Goal: Information Seeking & Learning: Check status

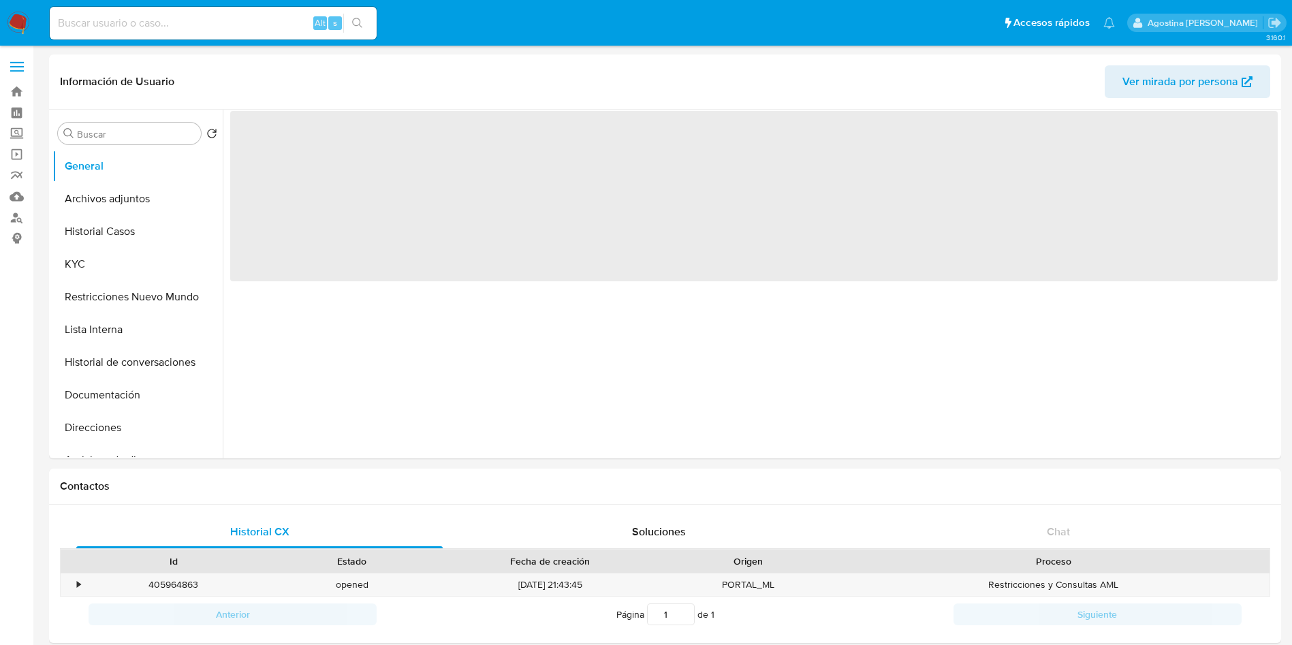
select select "10"
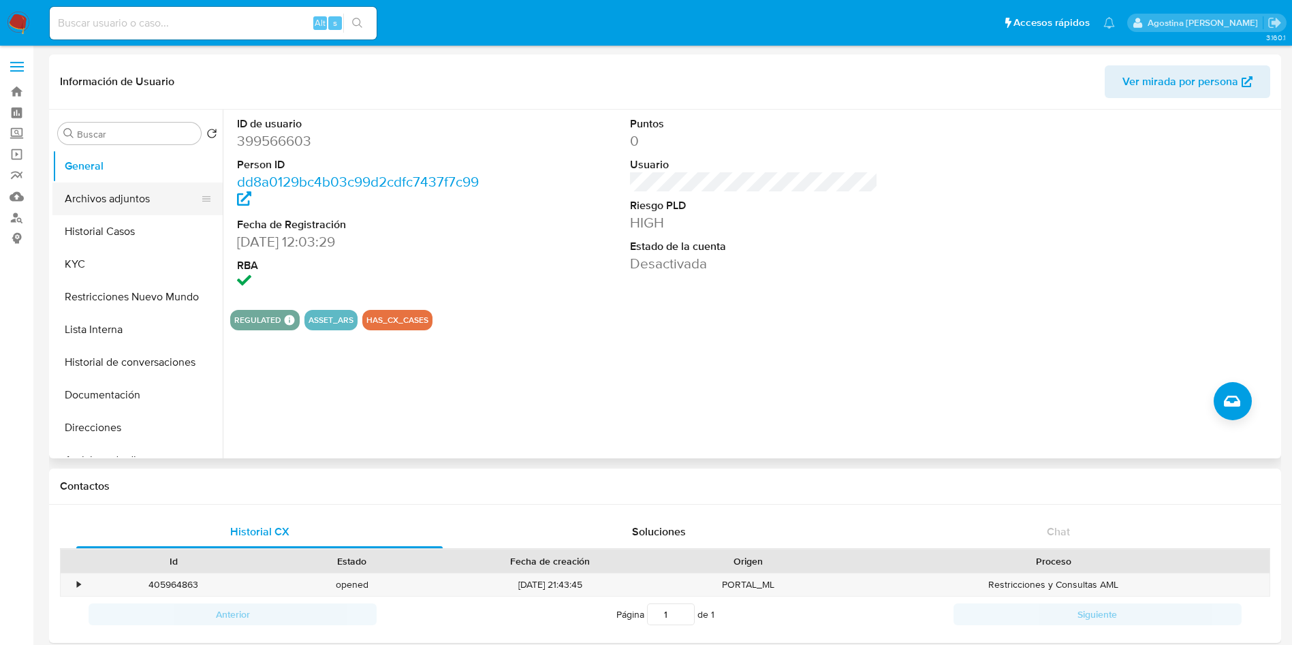
click at [104, 188] on button "Archivos adjuntos" at bounding box center [131, 198] width 159 height 33
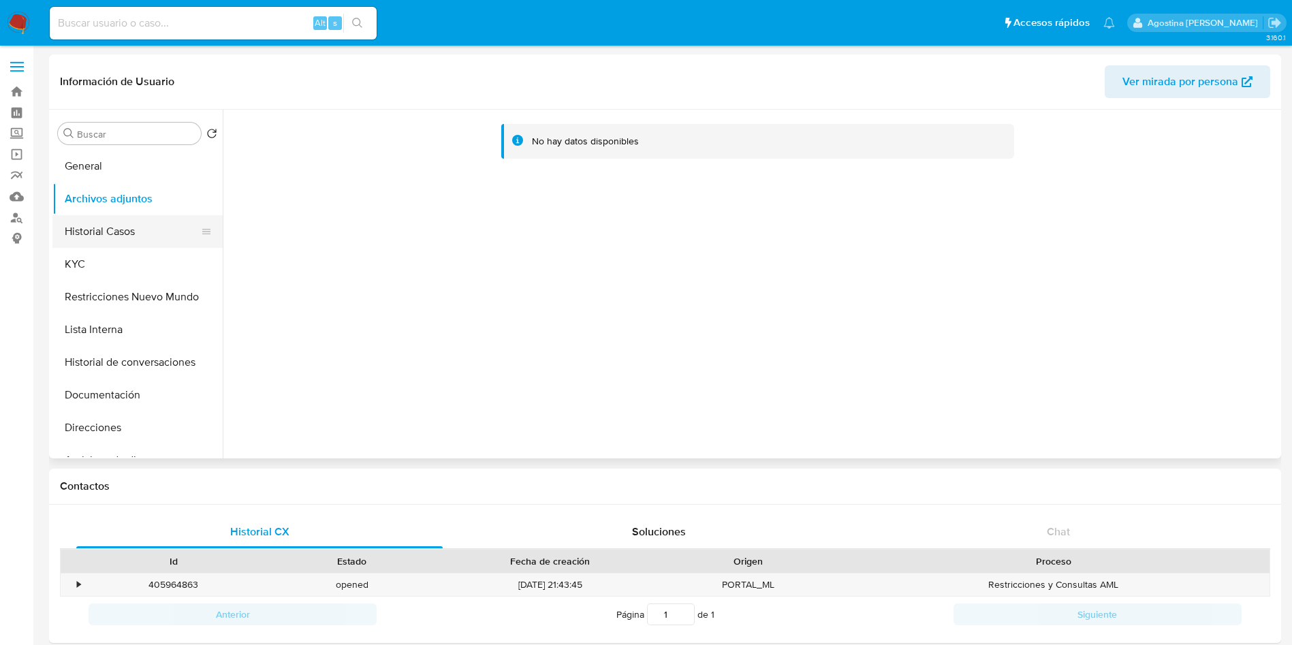
click at [159, 235] on button "Historial Casos" at bounding box center [131, 231] width 159 height 33
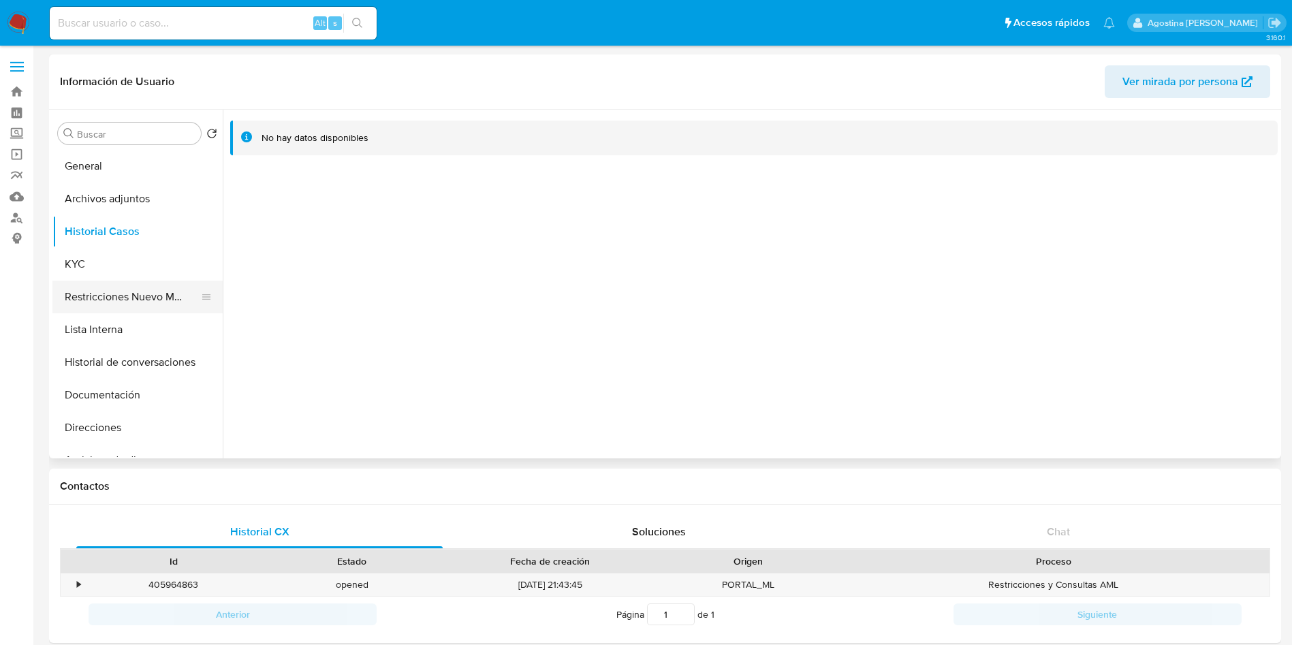
click at [143, 281] on button "Restricciones Nuevo Mundo" at bounding box center [131, 297] width 159 height 33
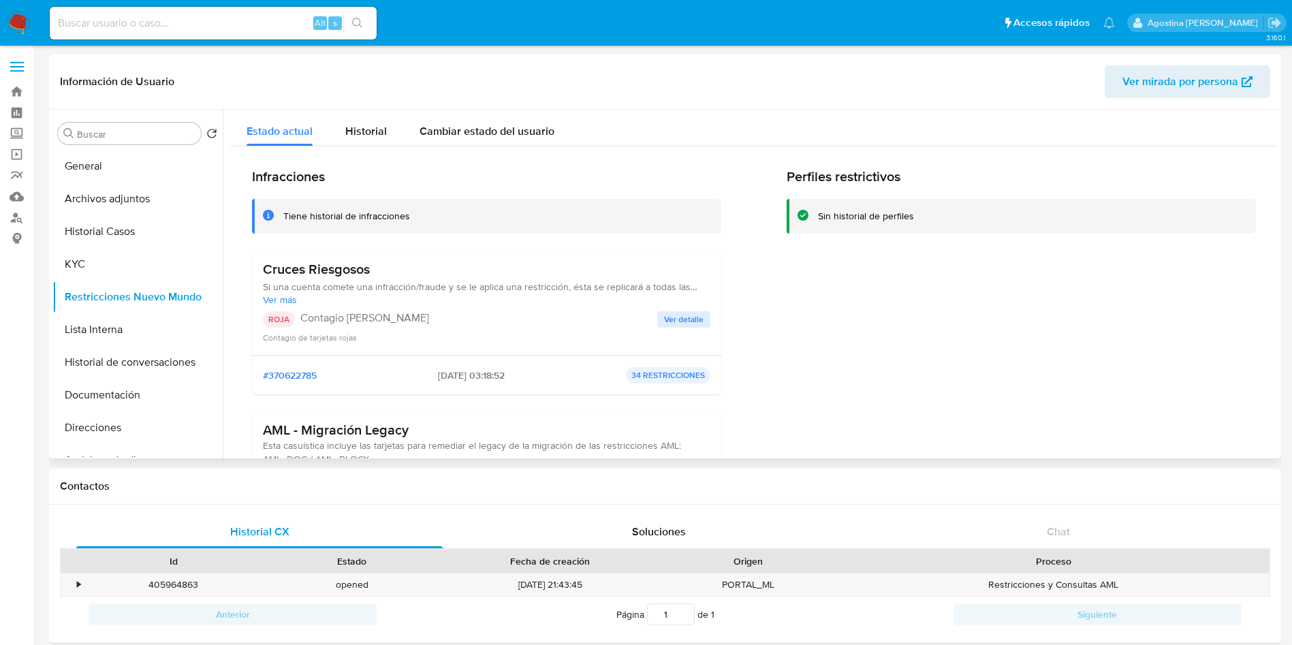
click at [699, 321] on span "Ver detalle" at bounding box center [683, 320] width 39 height 14
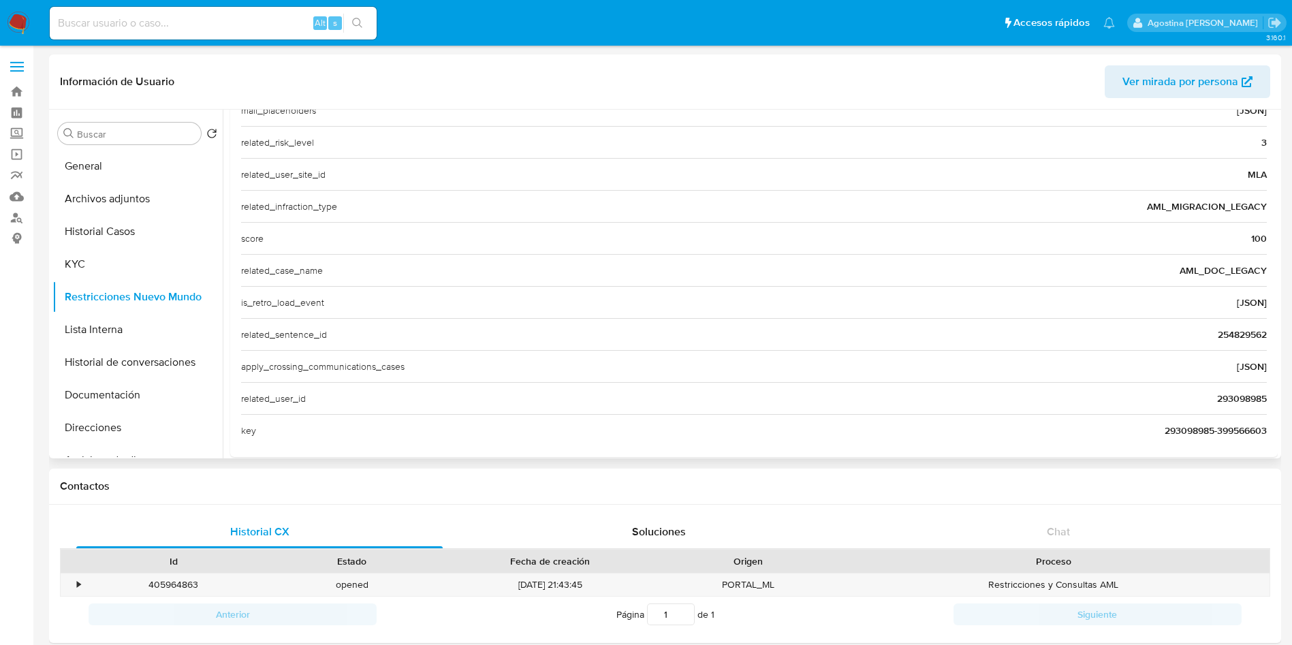
scroll to position [494, 0]
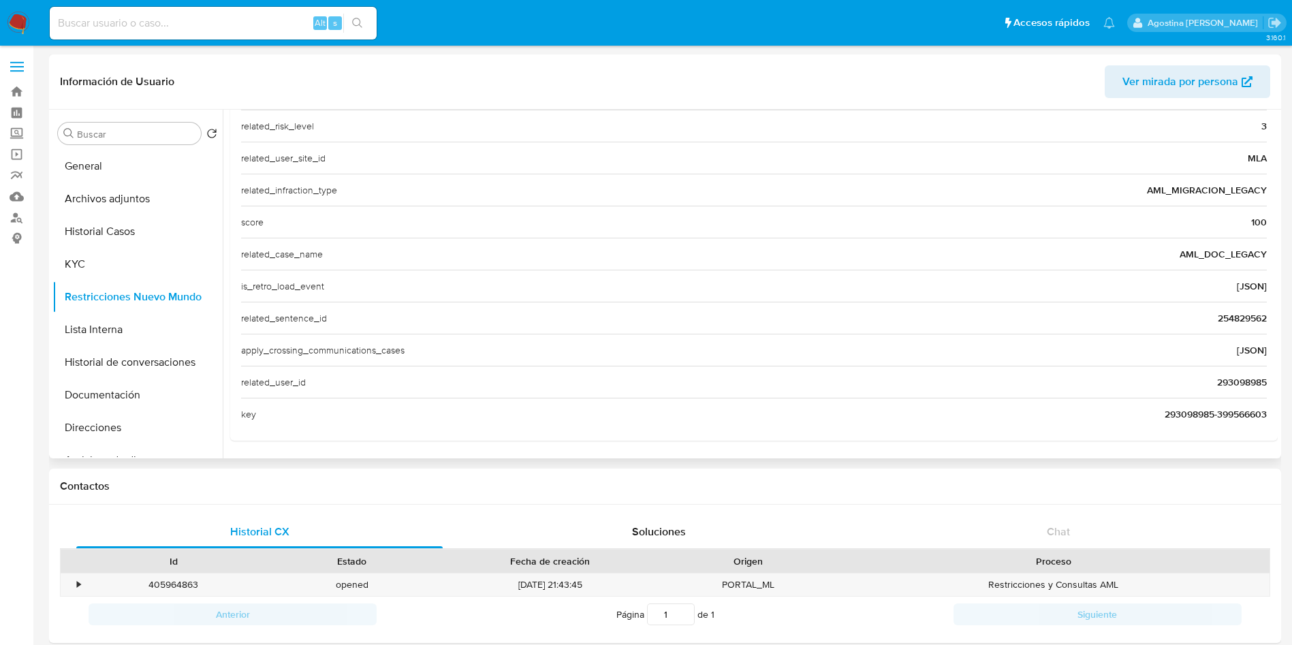
click at [1236, 375] on span "293098985" at bounding box center [1242, 382] width 50 height 14
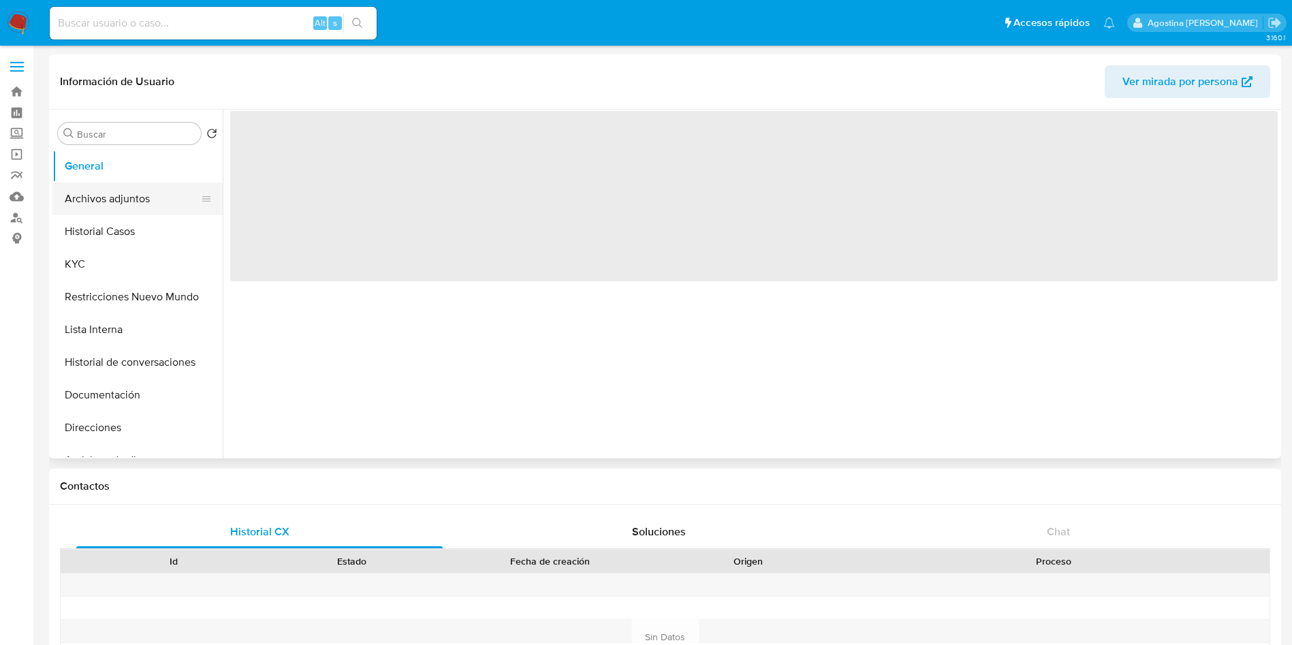
click at [130, 192] on button "Archivos adjuntos" at bounding box center [131, 198] width 159 height 33
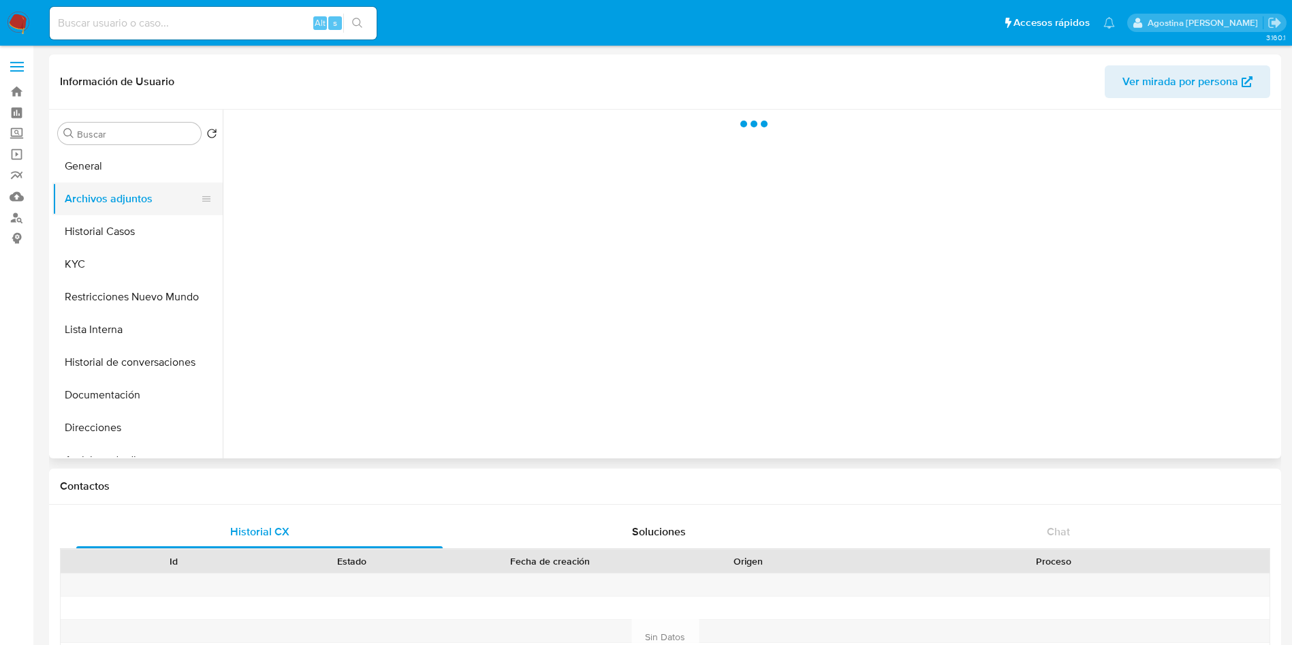
select select "10"
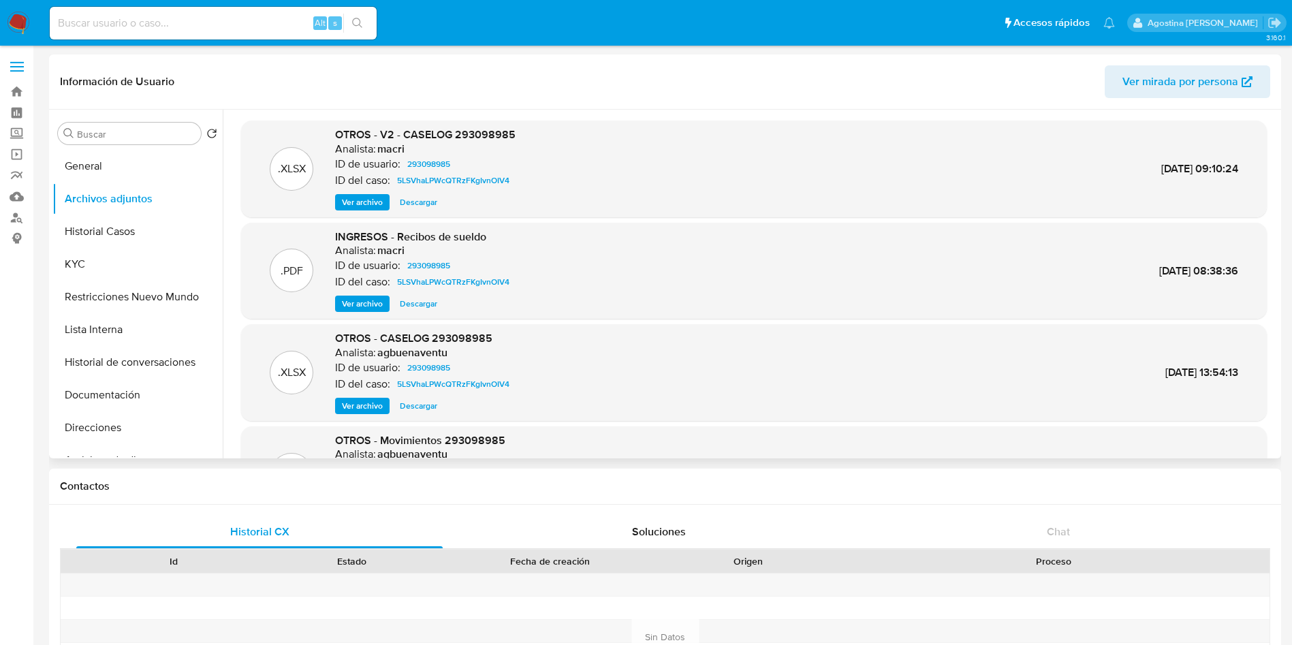
click at [353, 198] on span "Ver archivo" at bounding box center [362, 202] width 41 height 14
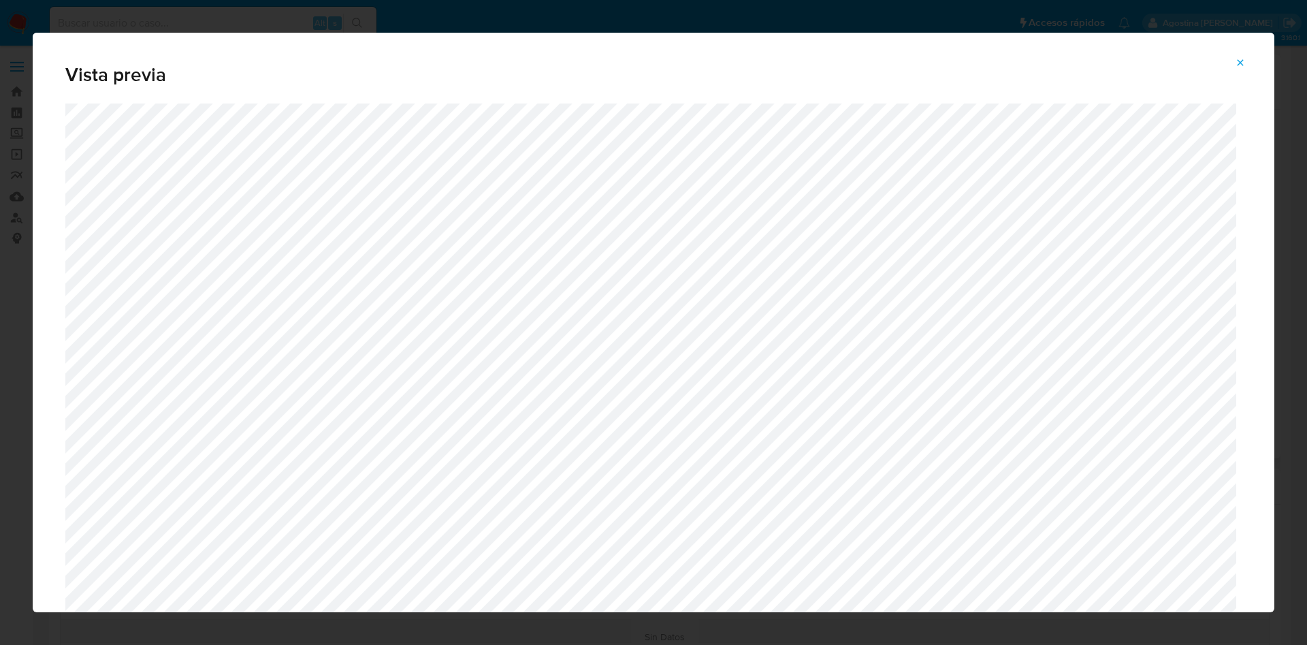
scroll to position [688, 0]
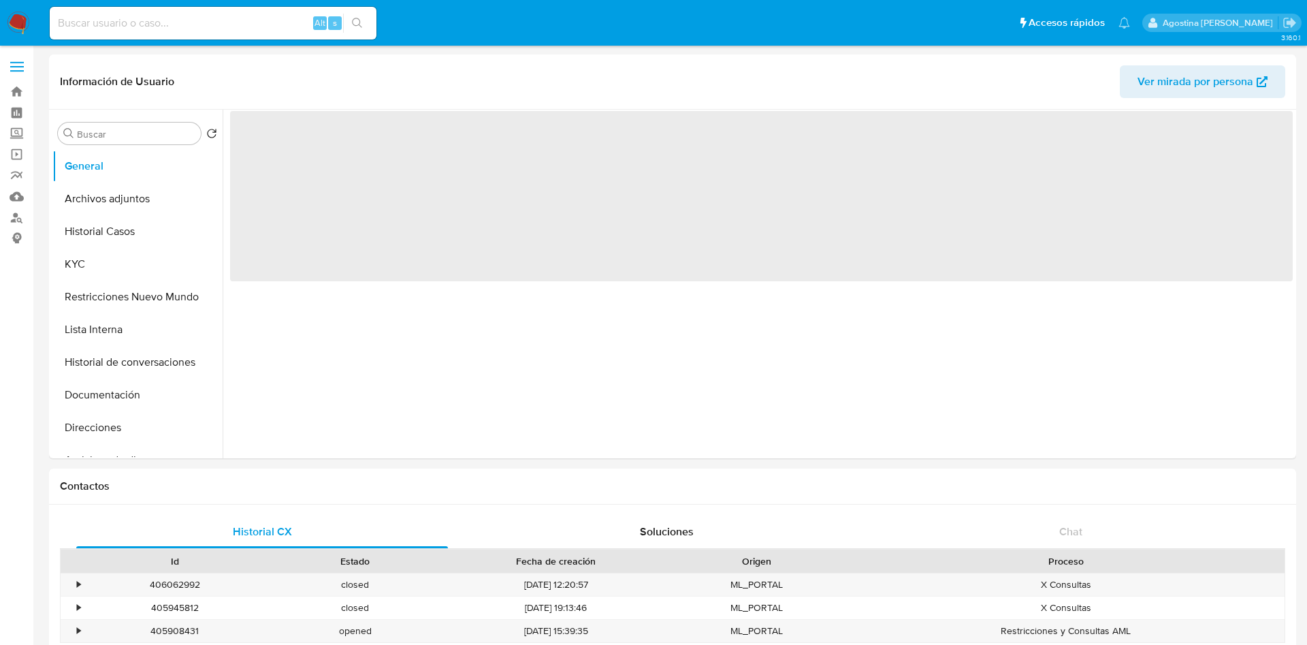
select select "10"
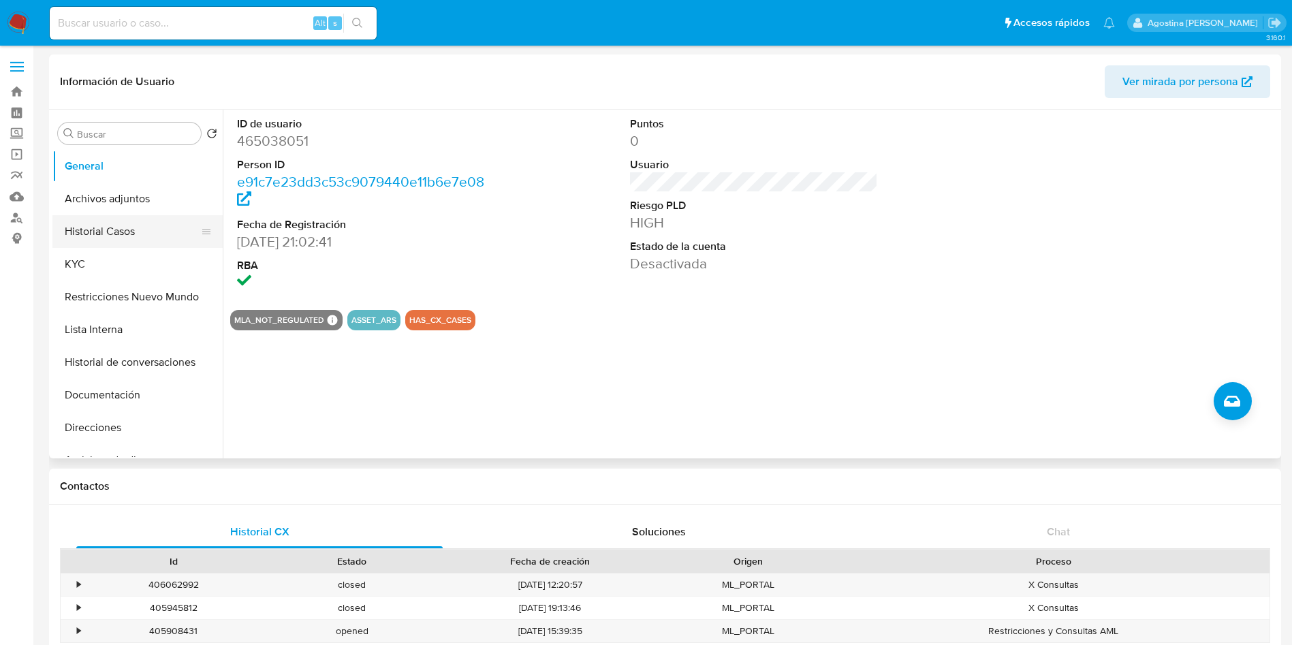
drag, startPoint x: 85, startPoint y: 206, endPoint x: 170, endPoint y: 239, distance: 91.2
click at [86, 206] on button "Archivos adjuntos" at bounding box center [137, 198] width 170 height 33
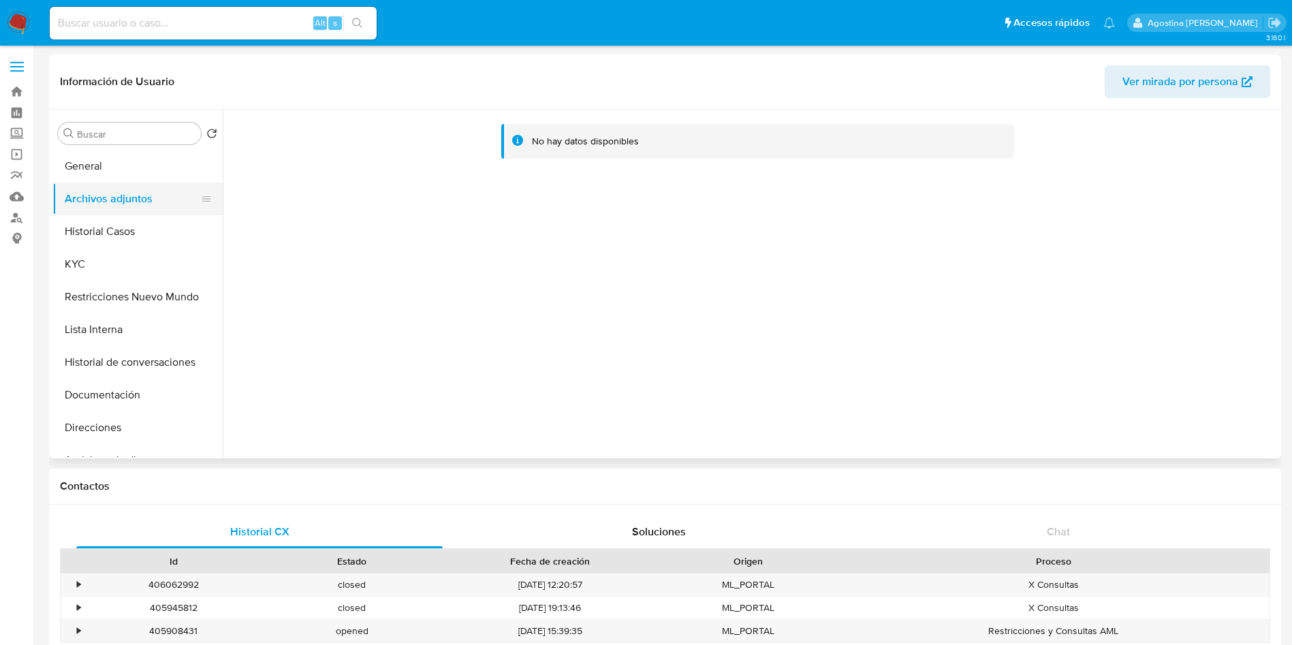
click at [124, 213] on button "Archivos adjuntos" at bounding box center [131, 198] width 159 height 33
click at [123, 288] on button "Restricciones Nuevo Mundo" at bounding box center [131, 297] width 159 height 33
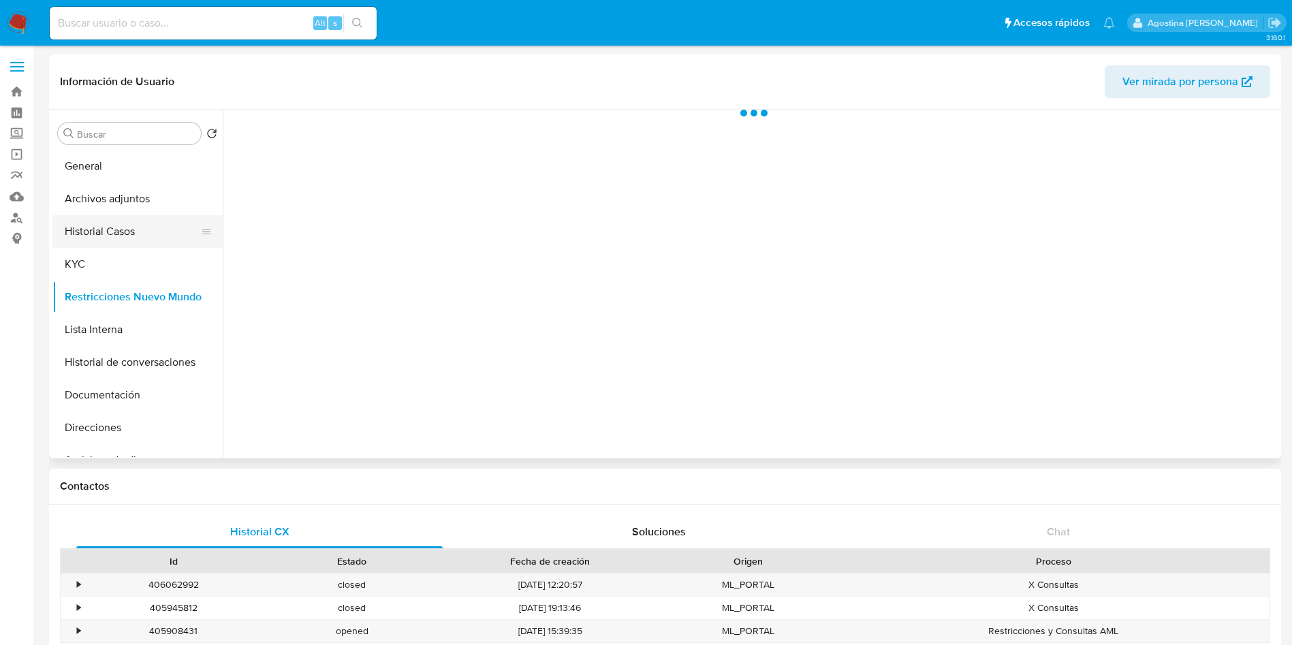
click at [123, 237] on button "Historial Casos" at bounding box center [131, 231] width 159 height 33
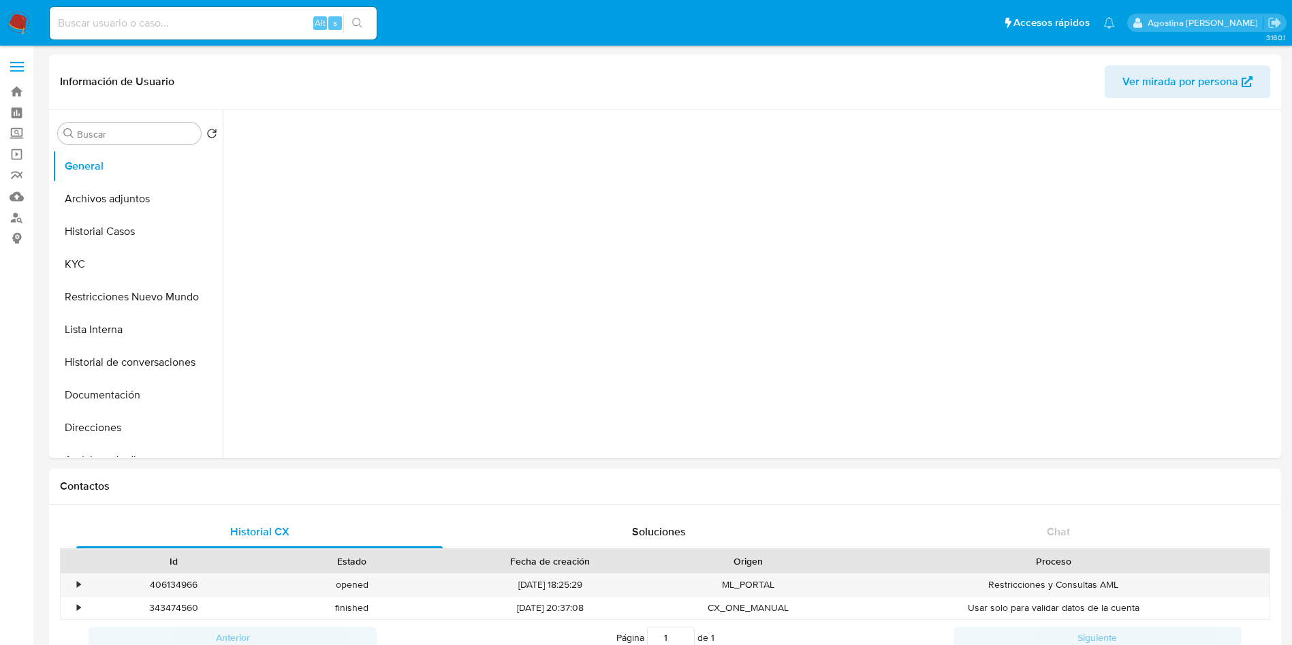
select select "10"
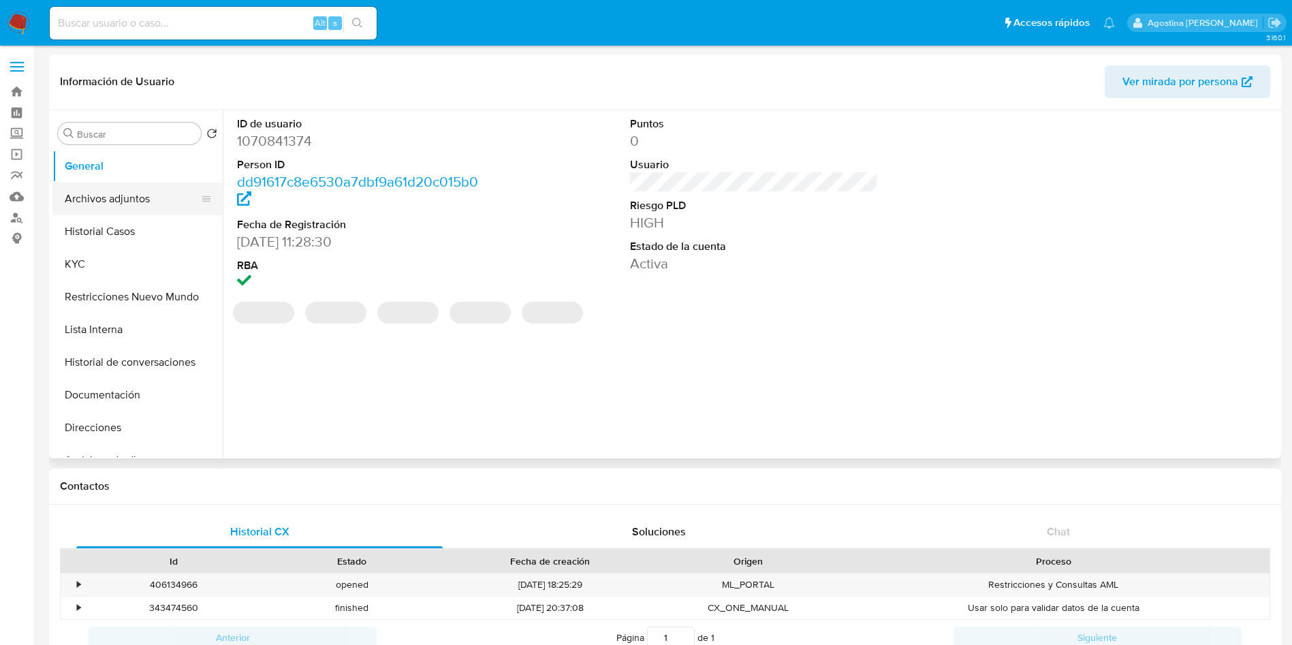
click at [110, 193] on button "Archivos adjuntos" at bounding box center [131, 198] width 159 height 33
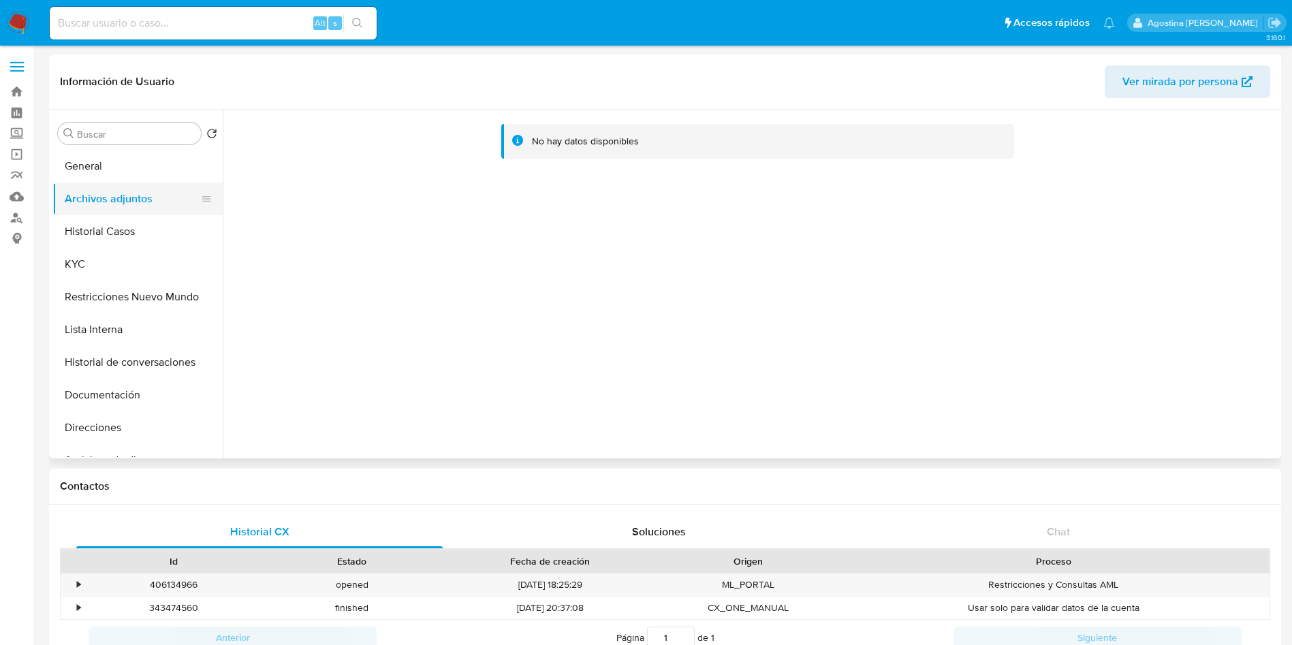
click at [125, 200] on button "Archivos adjuntos" at bounding box center [131, 198] width 159 height 33
click at [140, 213] on button "Archivos adjuntos" at bounding box center [131, 198] width 159 height 33
click at [145, 219] on button "Historial Casos" at bounding box center [131, 231] width 159 height 33
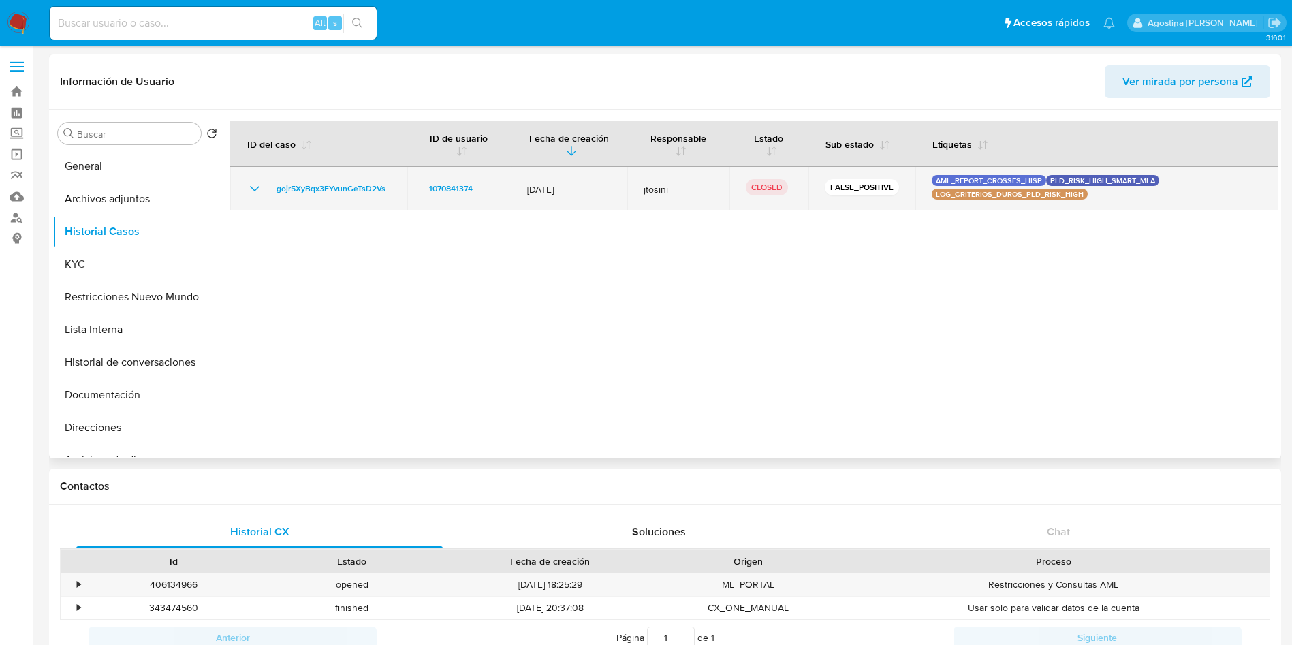
click at [253, 192] on icon "Mostrar/Ocultar" at bounding box center [255, 188] width 16 height 16
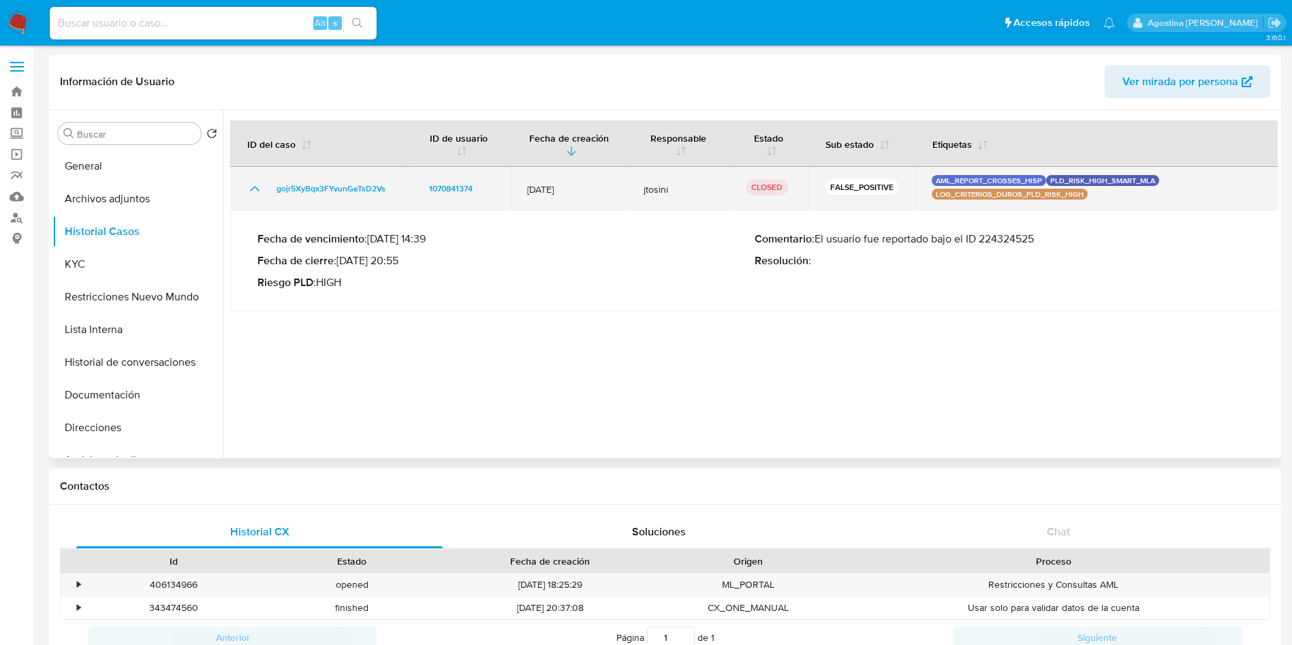
click at [253, 192] on icon "Mostrar/Ocultar" at bounding box center [255, 188] width 16 height 16
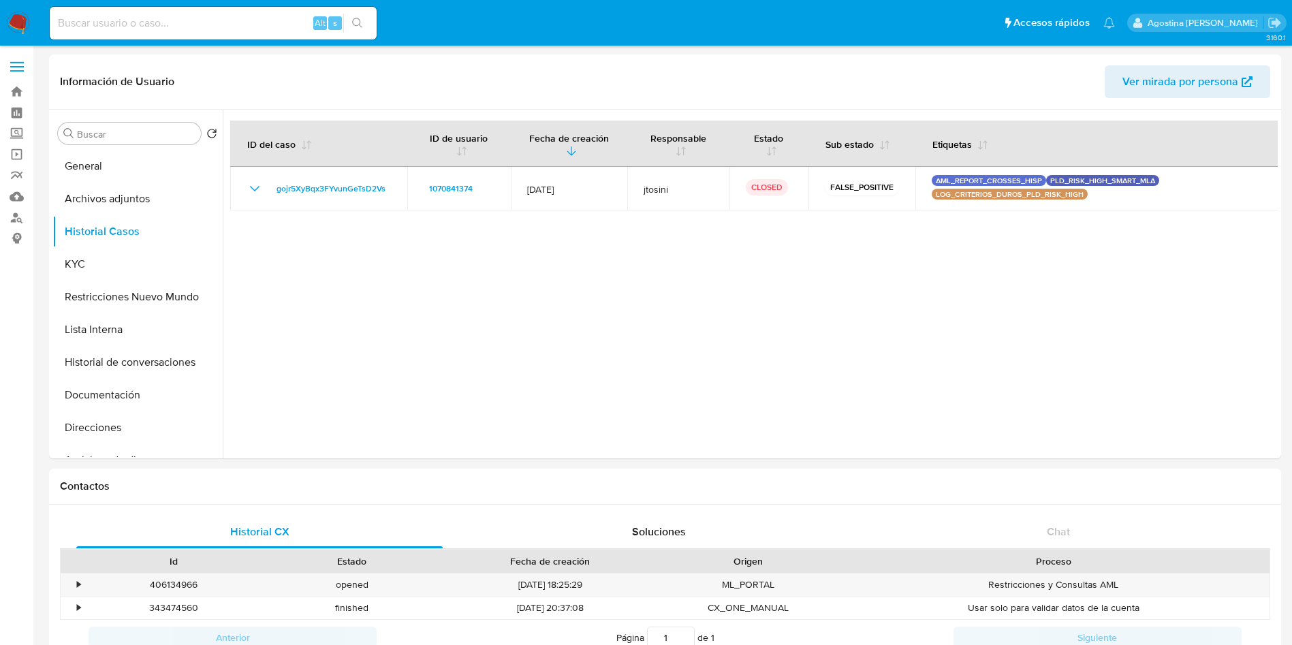
click at [247, 180] on button "Mostrar/Ocultar" at bounding box center [255, 188] width 16 height 16
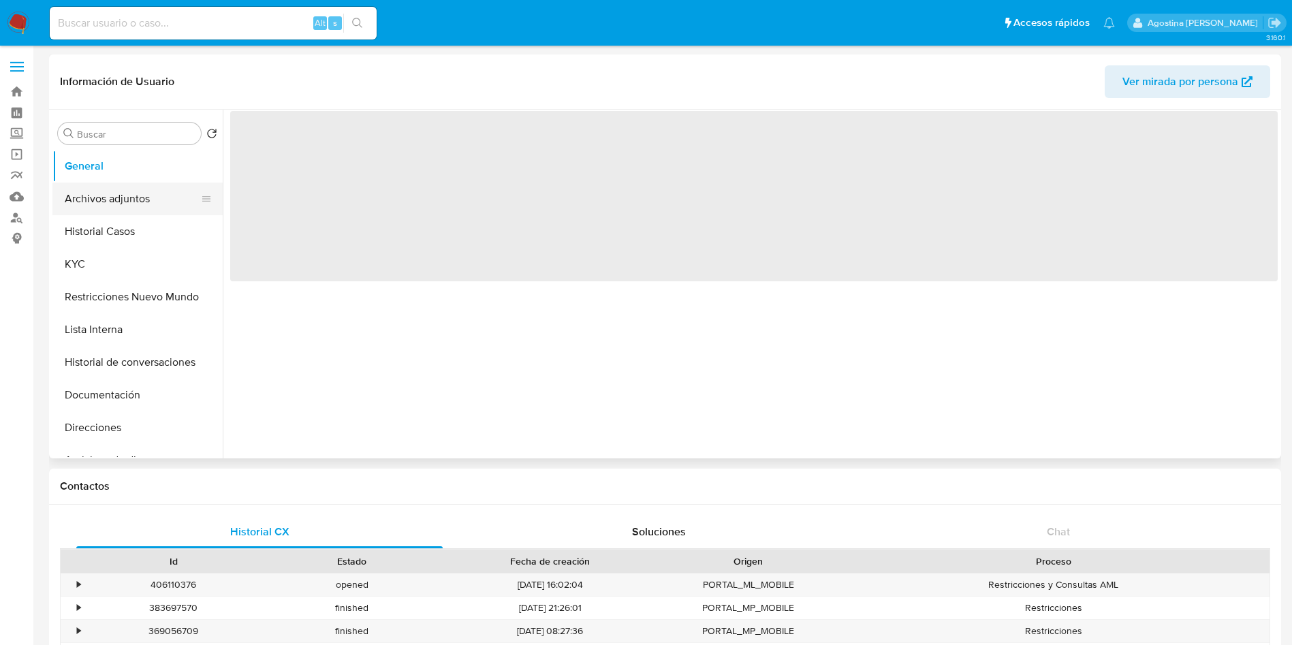
click at [125, 204] on button "Archivos adjuntos" at bounding box center [131, 198] width 159 height 33
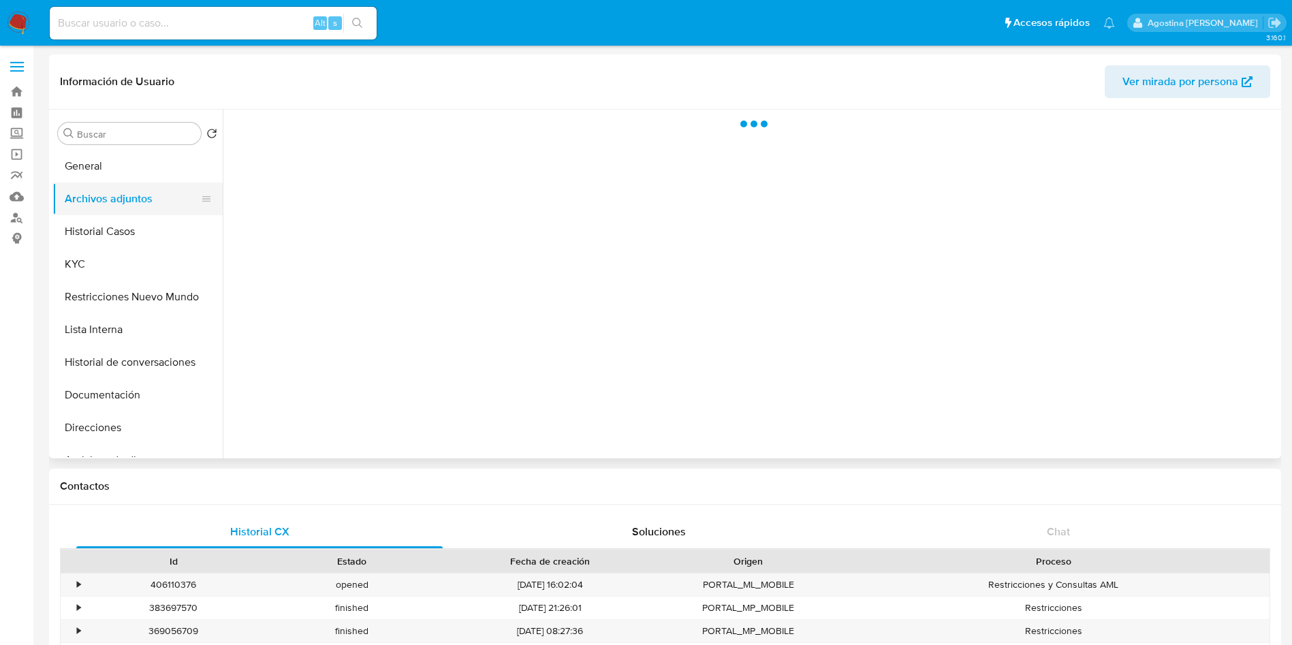
select select "10"
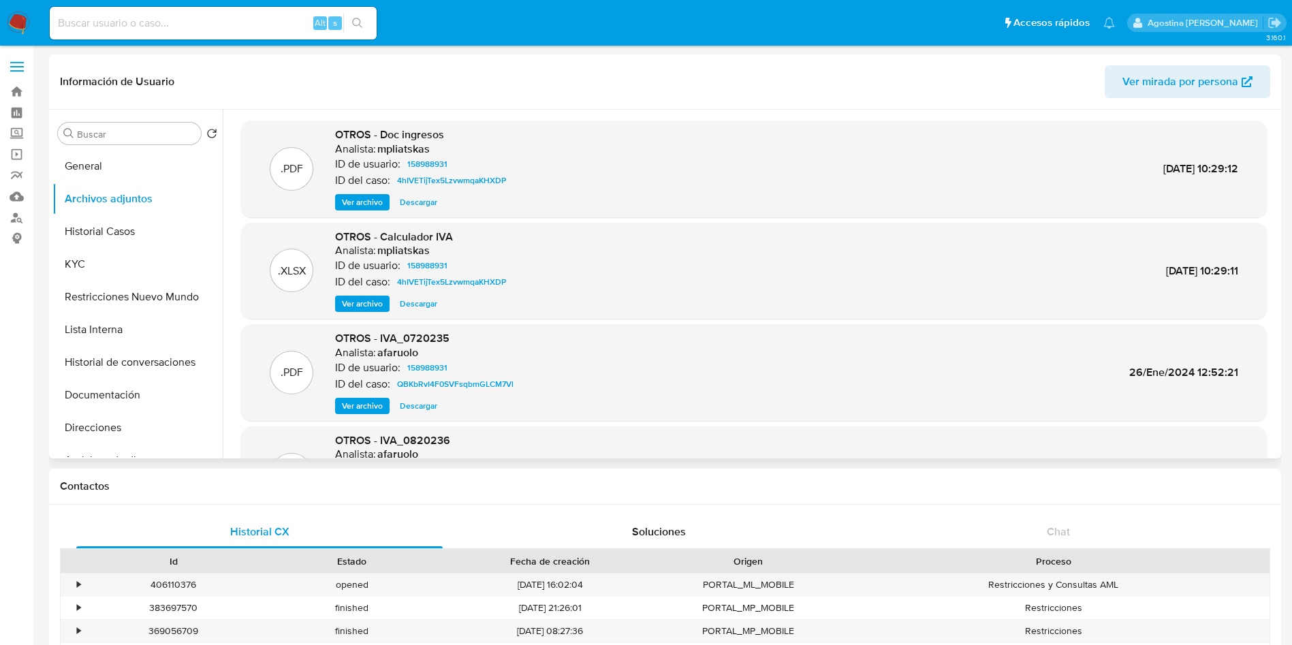
click at [356, 197] on span "Ver archivo" at bounding box center [362, 202] width 41 height 14
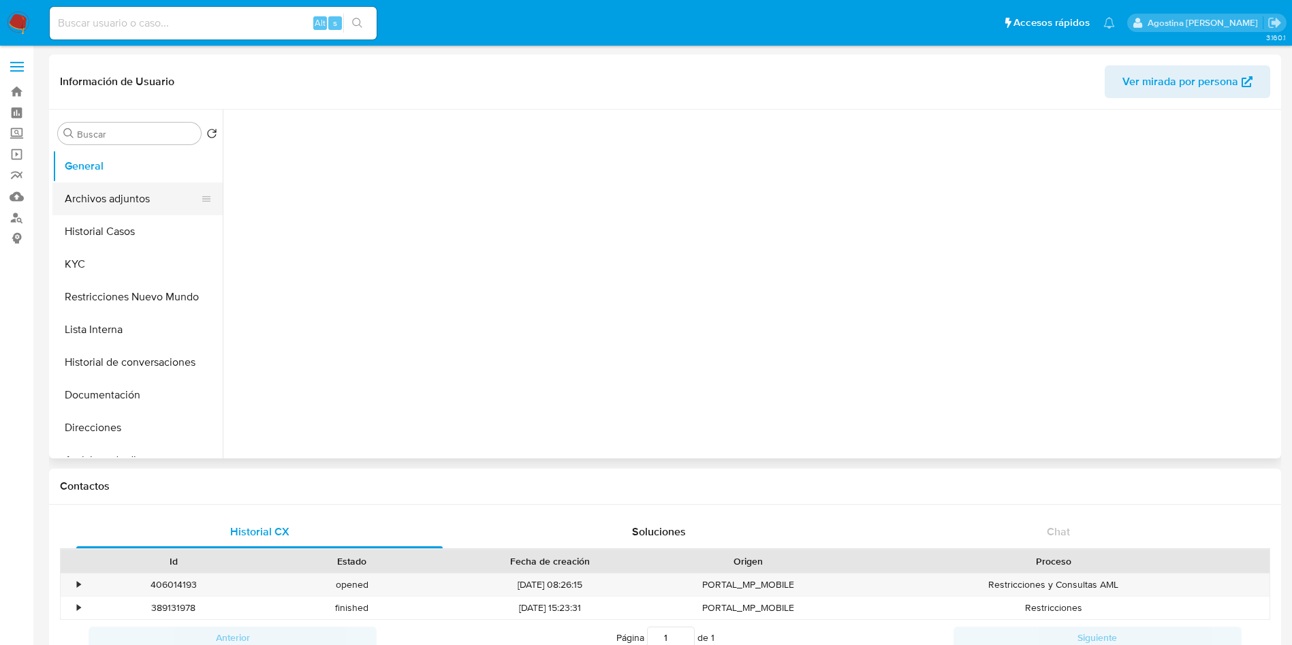
select select "10"
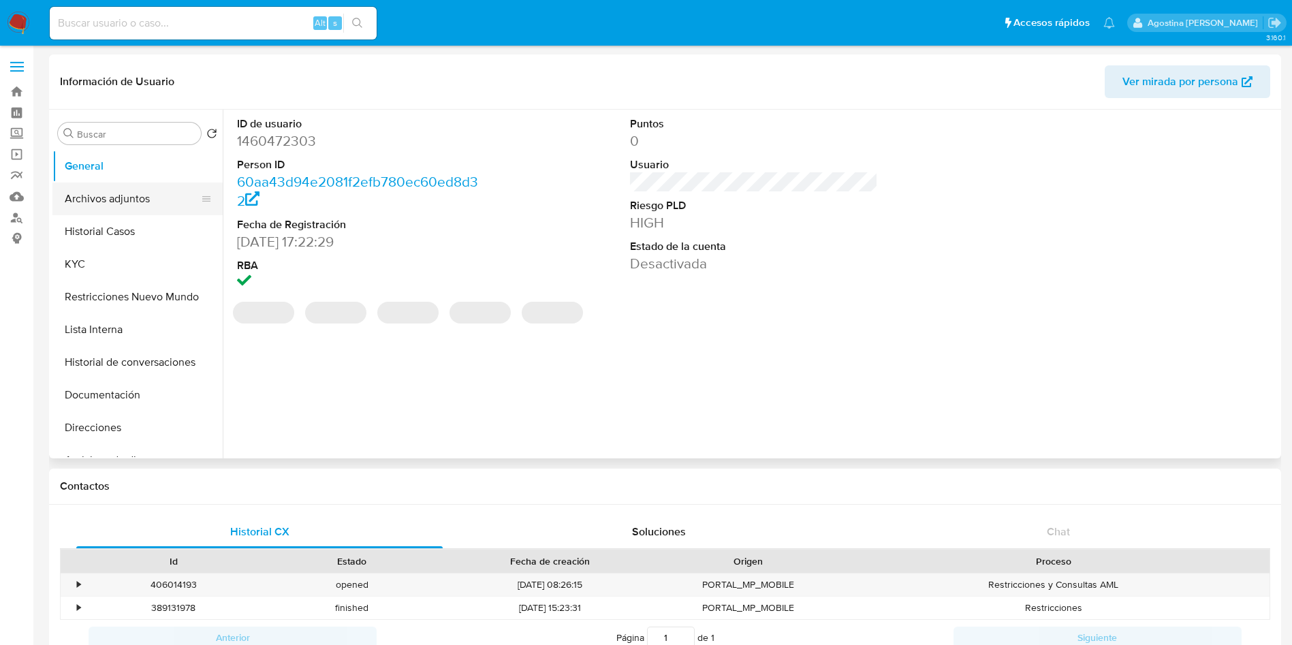
click at [127, 199] on button "Archivos adjuntos" at bounding box center [131, 198] width 159 height 33
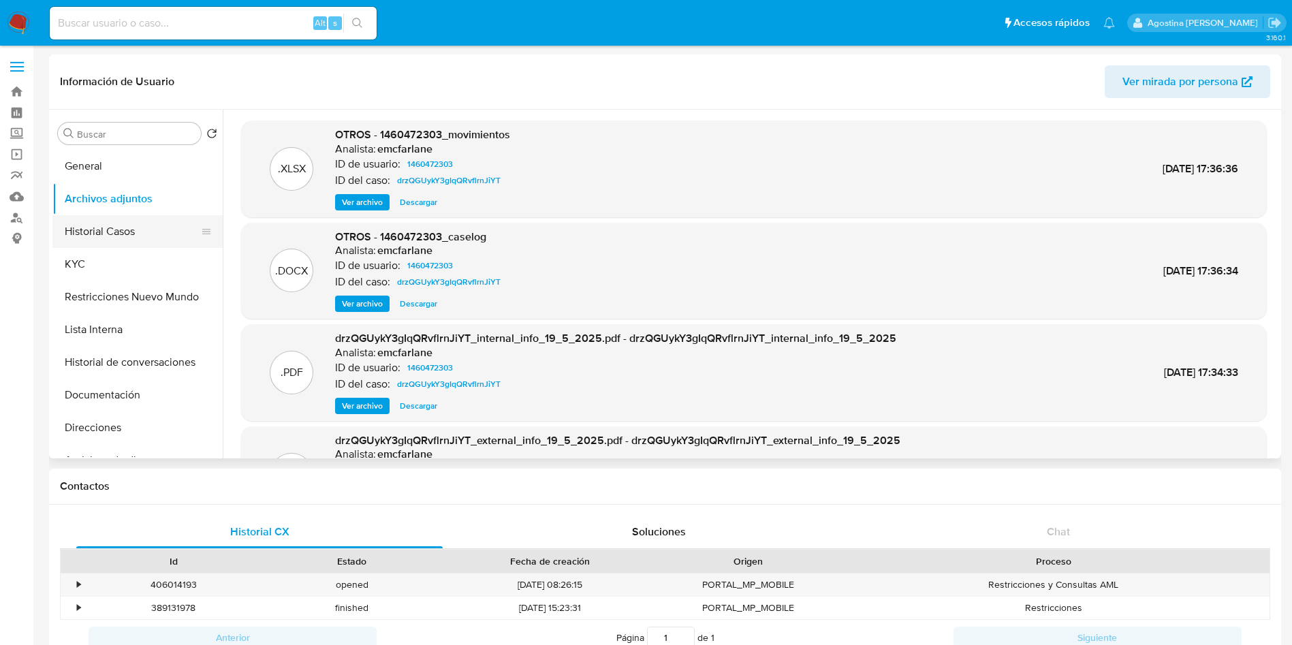
click at [154, 233] on button "Historial Casos" at bounding box center [131, 231] width 159 height 33
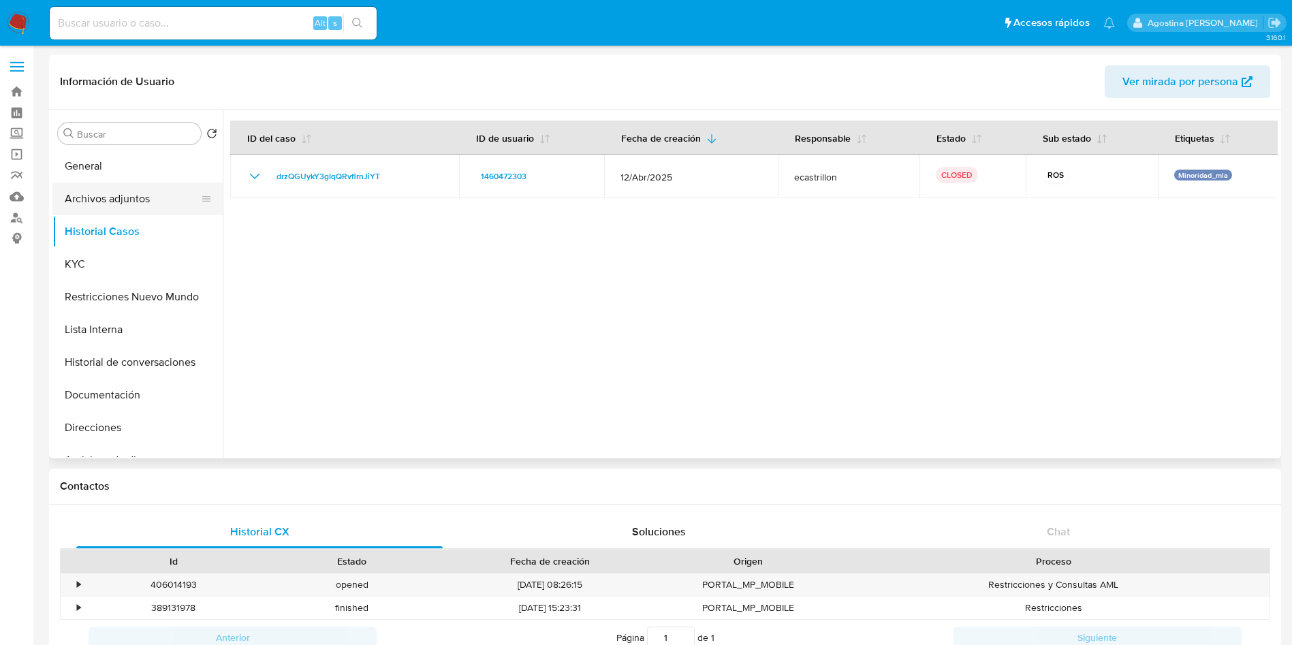
click at [164, 207] on button "Archivos adjuntos" at bounding box center [131, 198] width 159 height 33
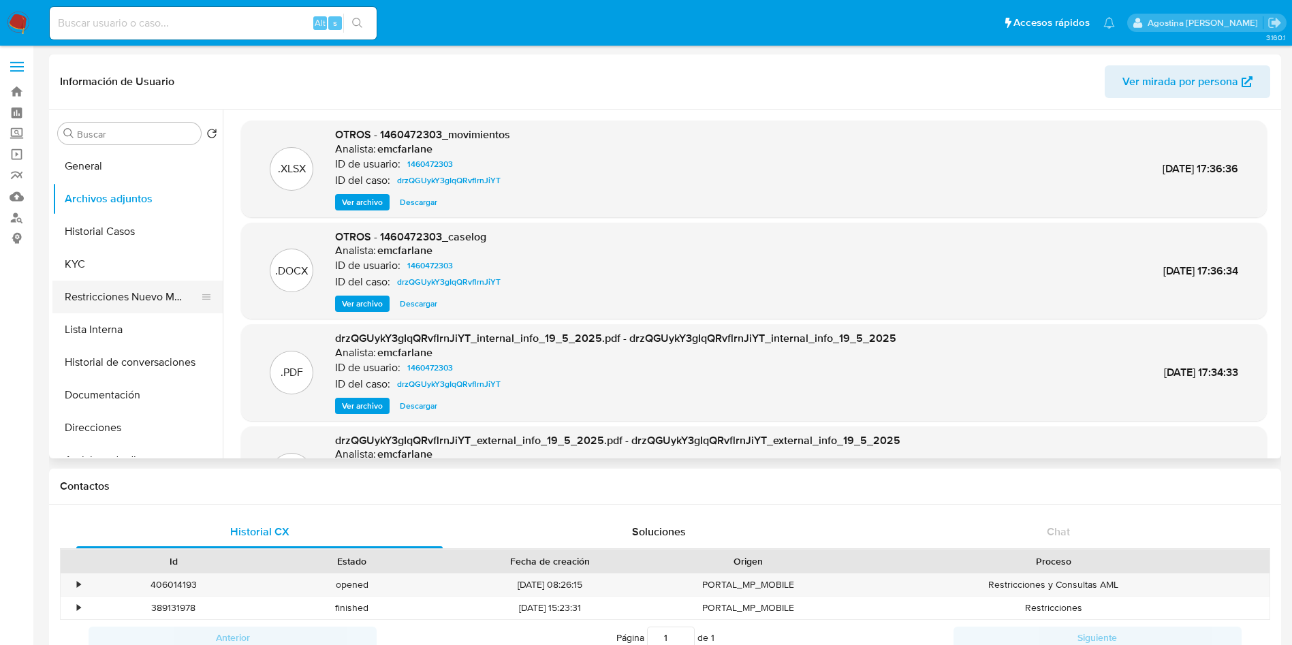
click at [142, 301] on button "Restricciones Nuevo Mundo" at bounding box center [131, 297] width 159 height 33
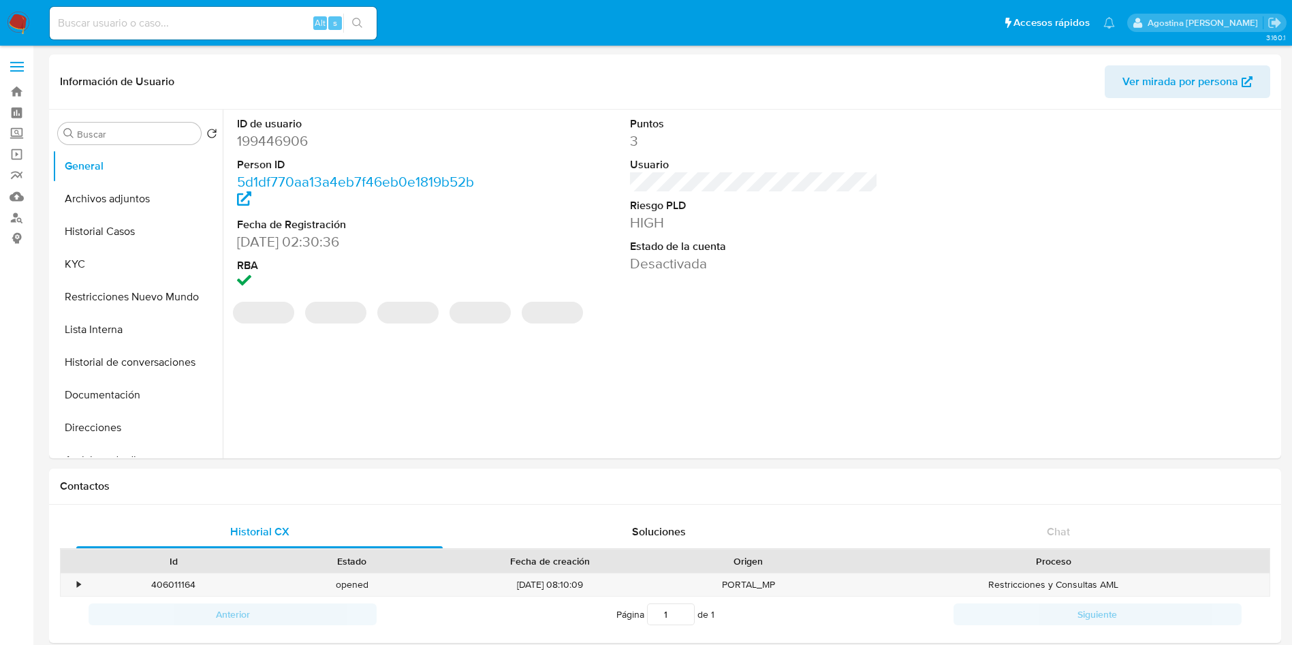
select select "10"
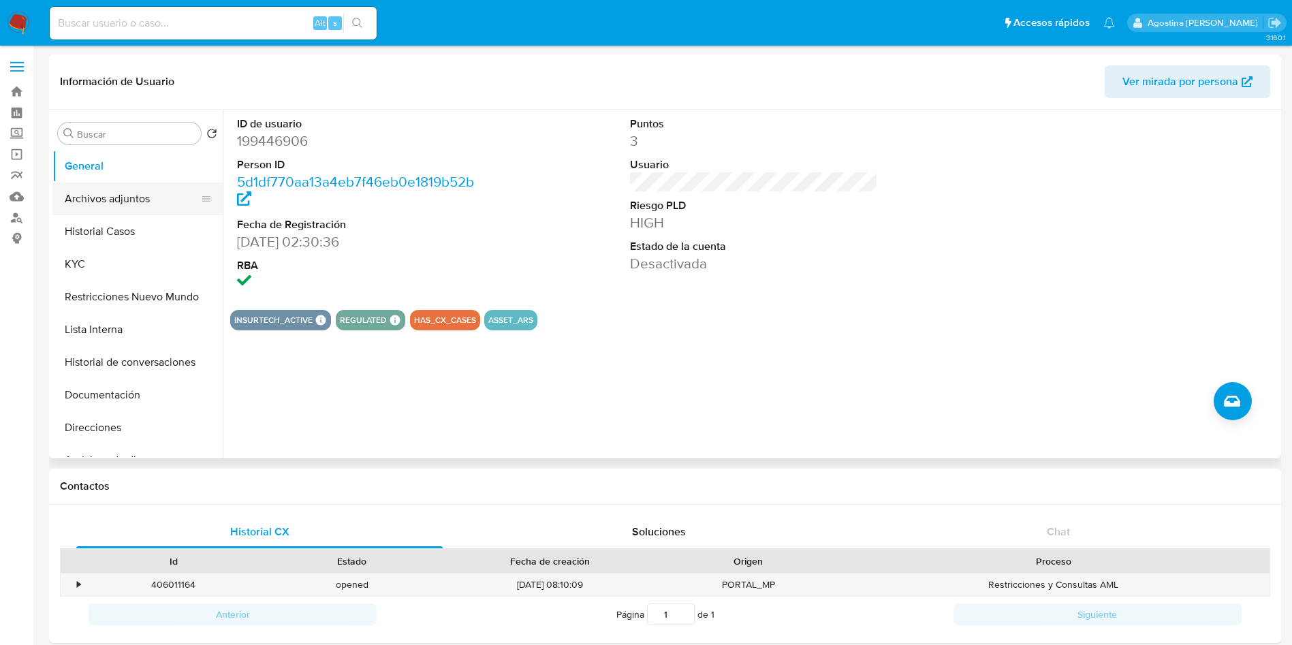
click at [152, 185] on button "Archivos adjuntos" at bounding box center [131, 198] width 159 height 33
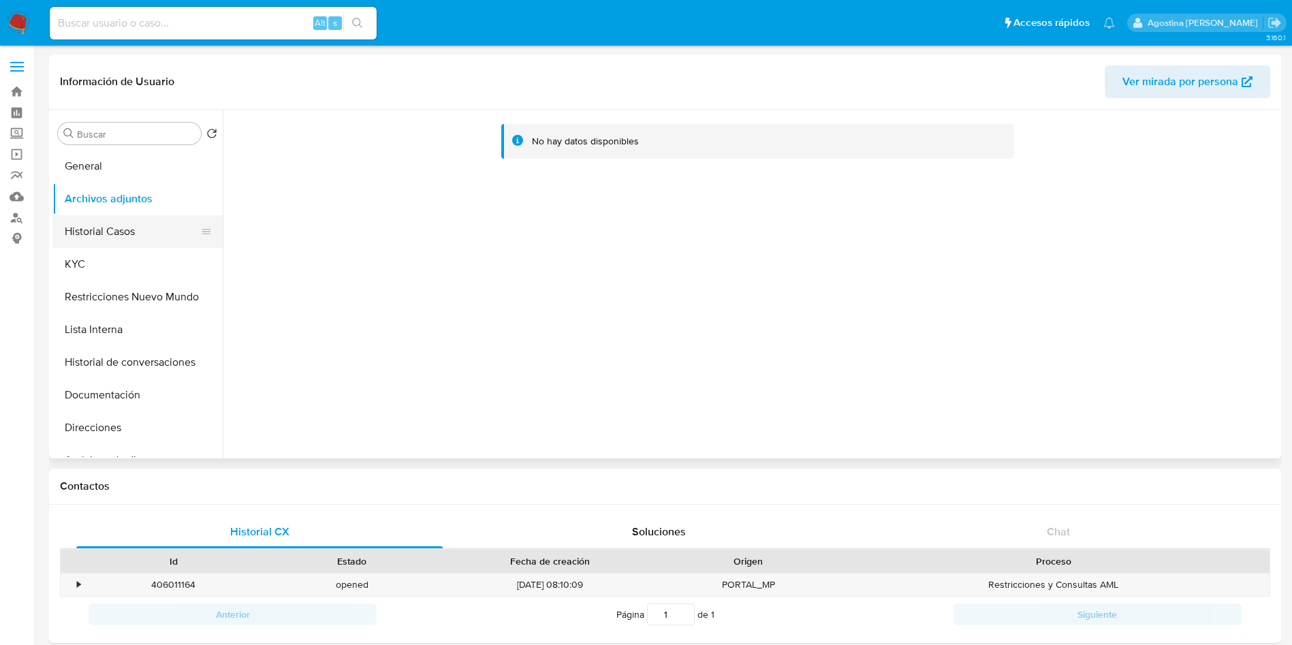
click at [150, 218] on button "Historial Casos" at bounding box center [131, 231] width 159 height 33
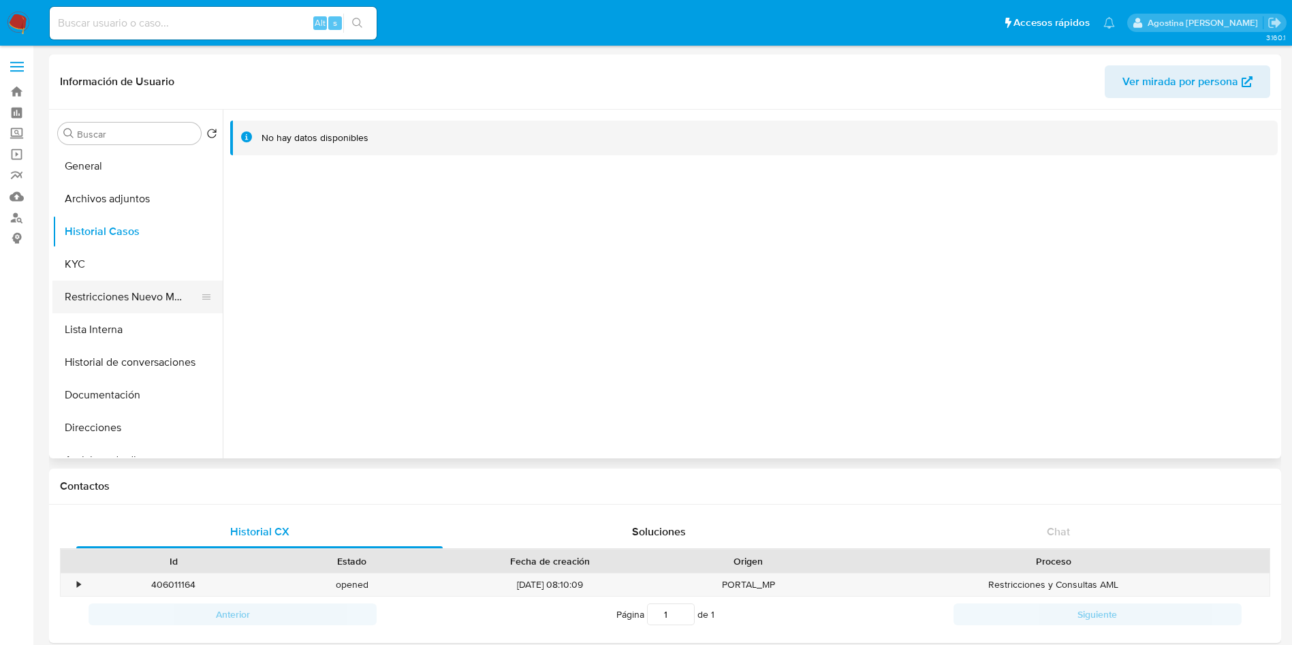
click at [157, 285] on button "Restricciones Nuevo Mundo" at bounding box center [131, 297] width 159 height 33
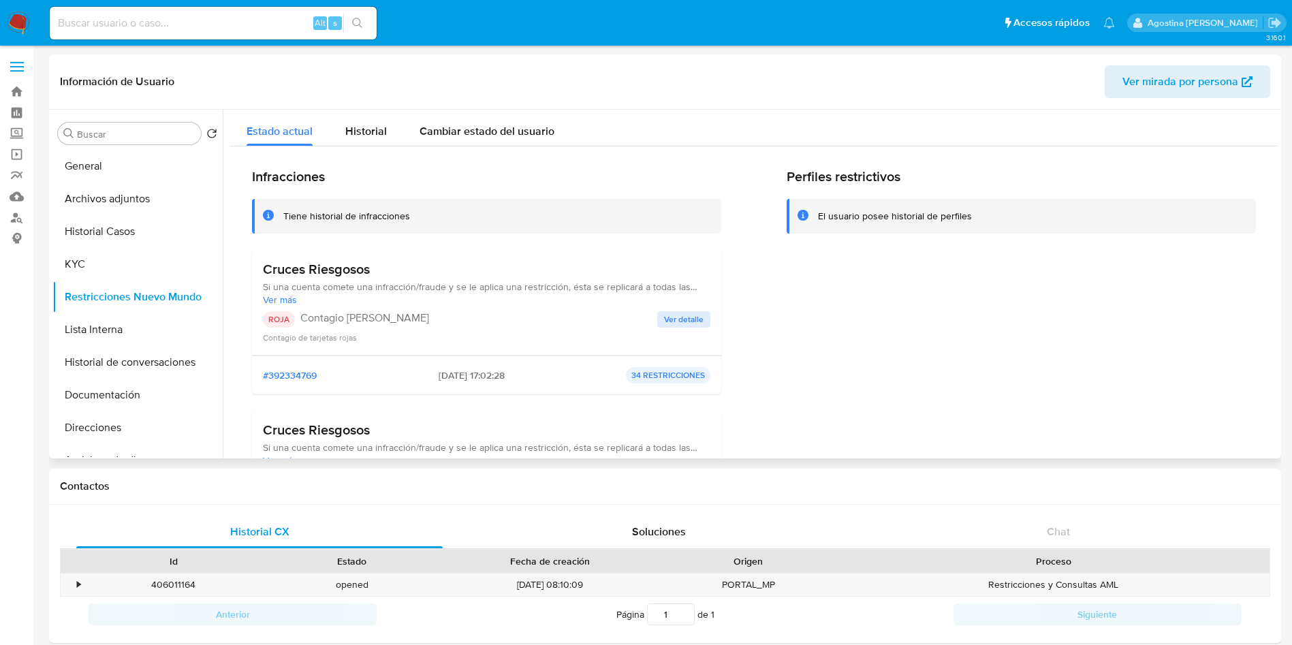
click at [676, 316] on span "Ver detalle" at bounding box center [683, 320] width 39 height 14
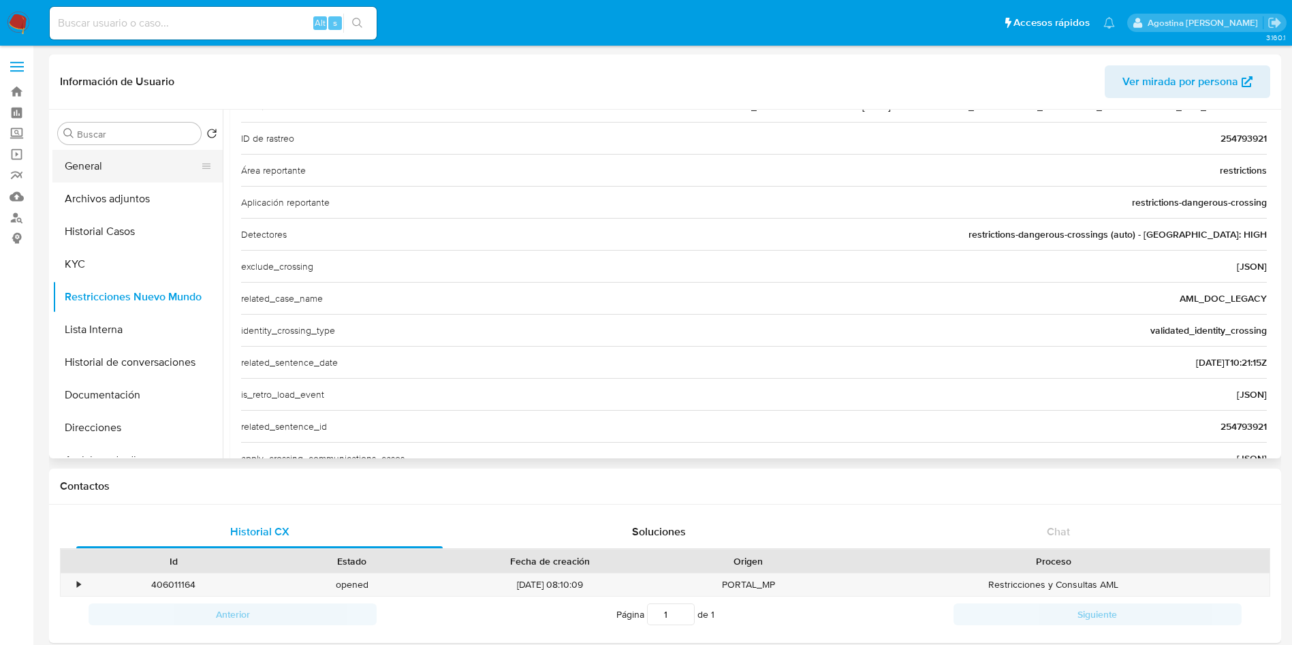
click at [124, 176] on button "General" at bounding box center [131, 166] width 159 height 33
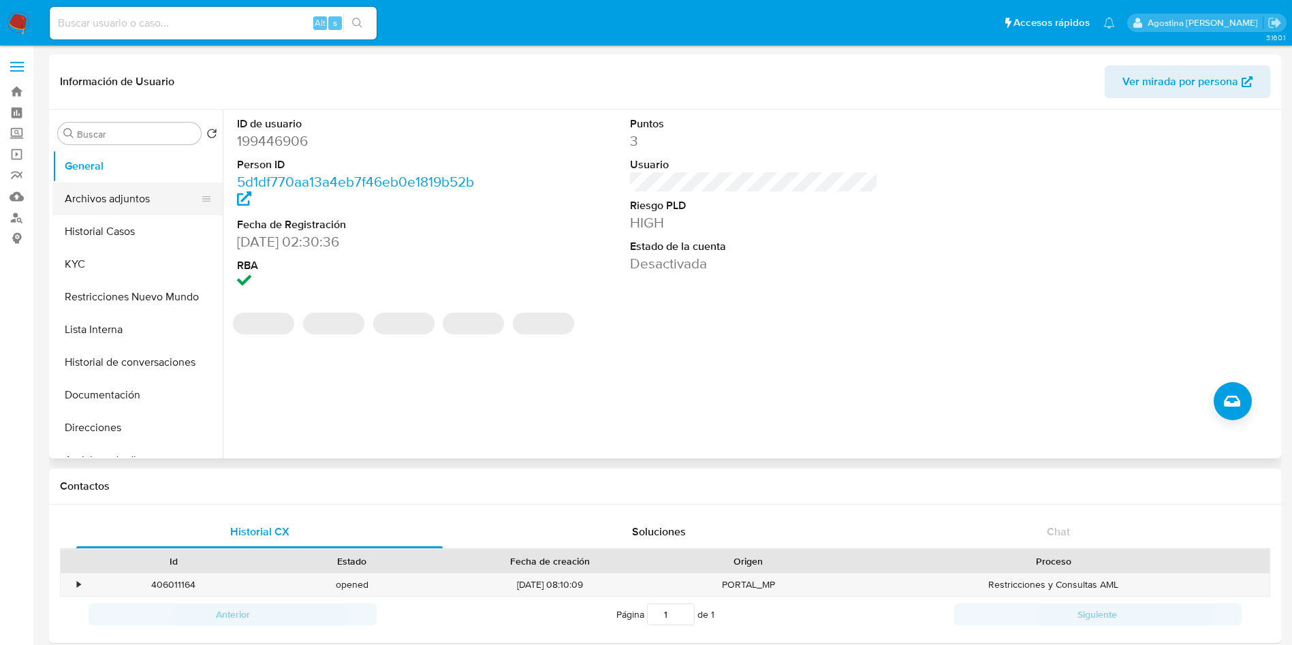
click at [126, 195] on button "Archivos adjuntos" at bounding box center [131, 198] width 159 height 33
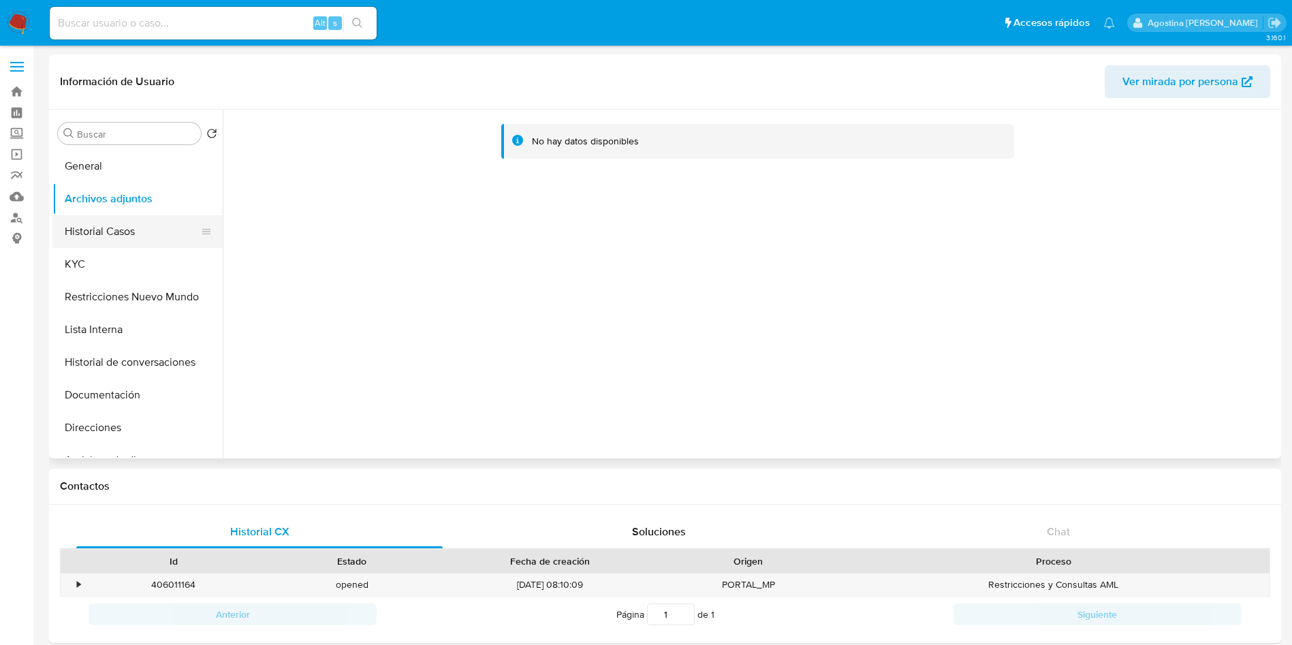
click at [154, 221] on button "Historial Casos" at bounding box center [131, 231] width 159 height 33
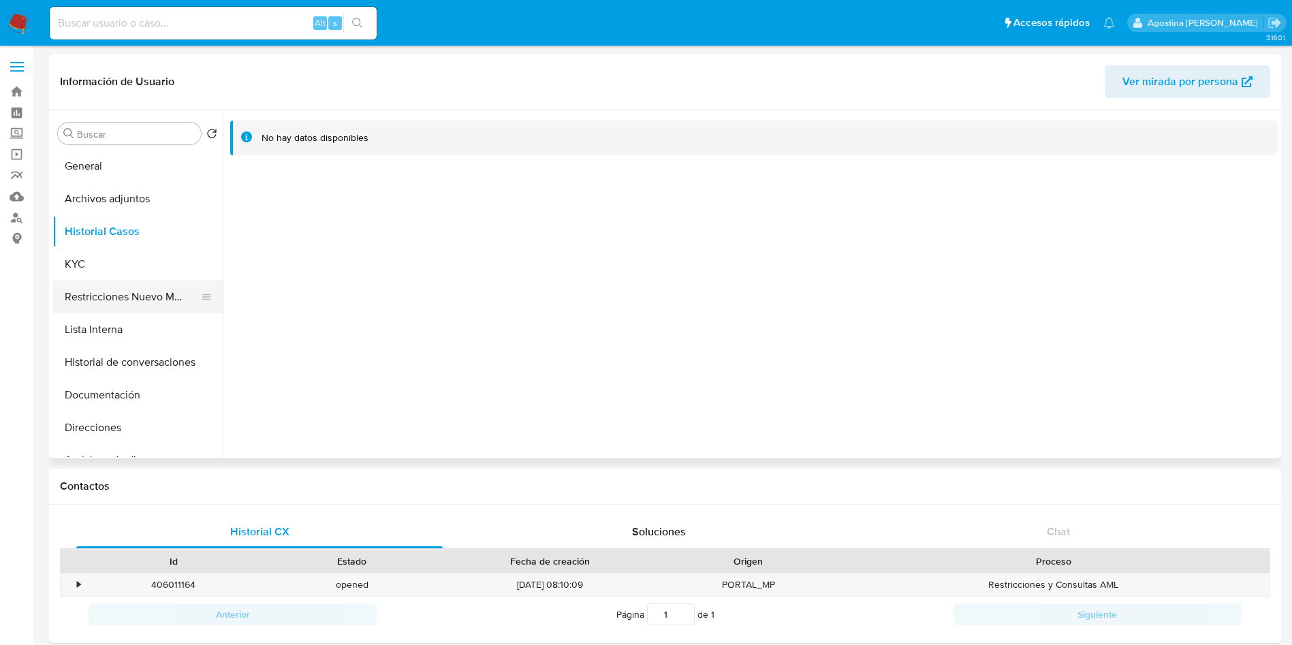
click at [163, 285] on button "Restricciones Nuevo Mundo" at bounding box center [131, 297] width 159 height 33
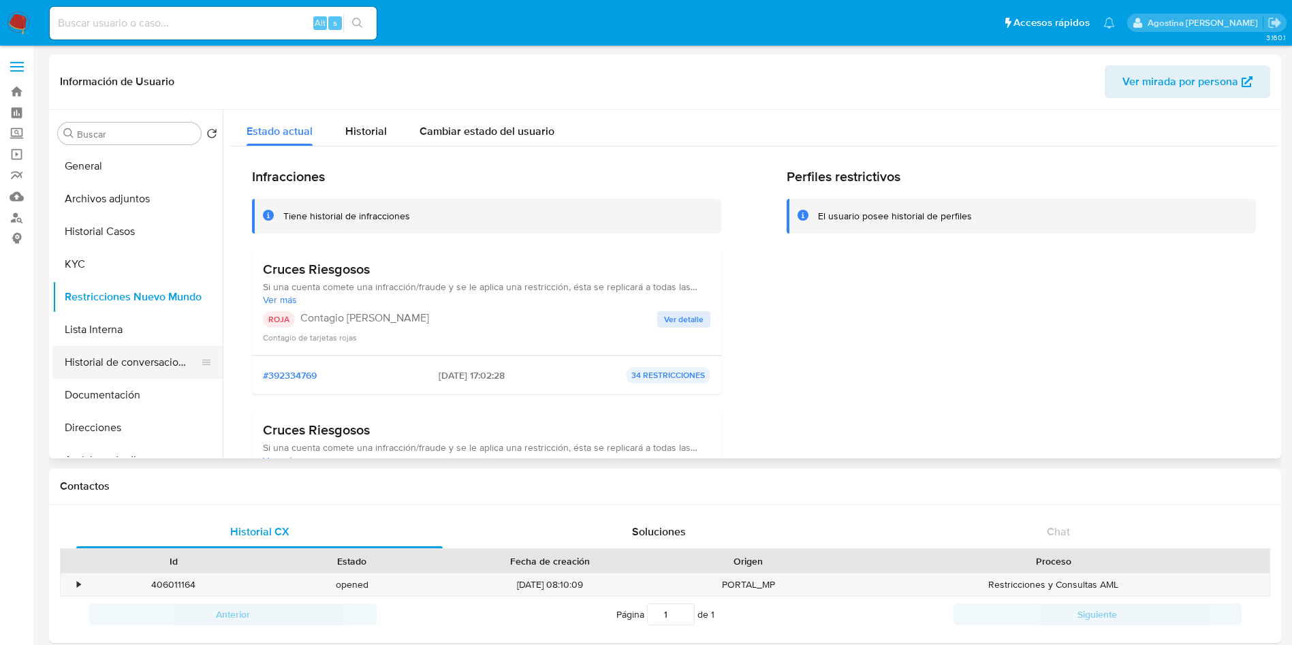
click at [142, 352] on button "Historial de conversaciones" at bounding box center [131, 362] width 159 height 33
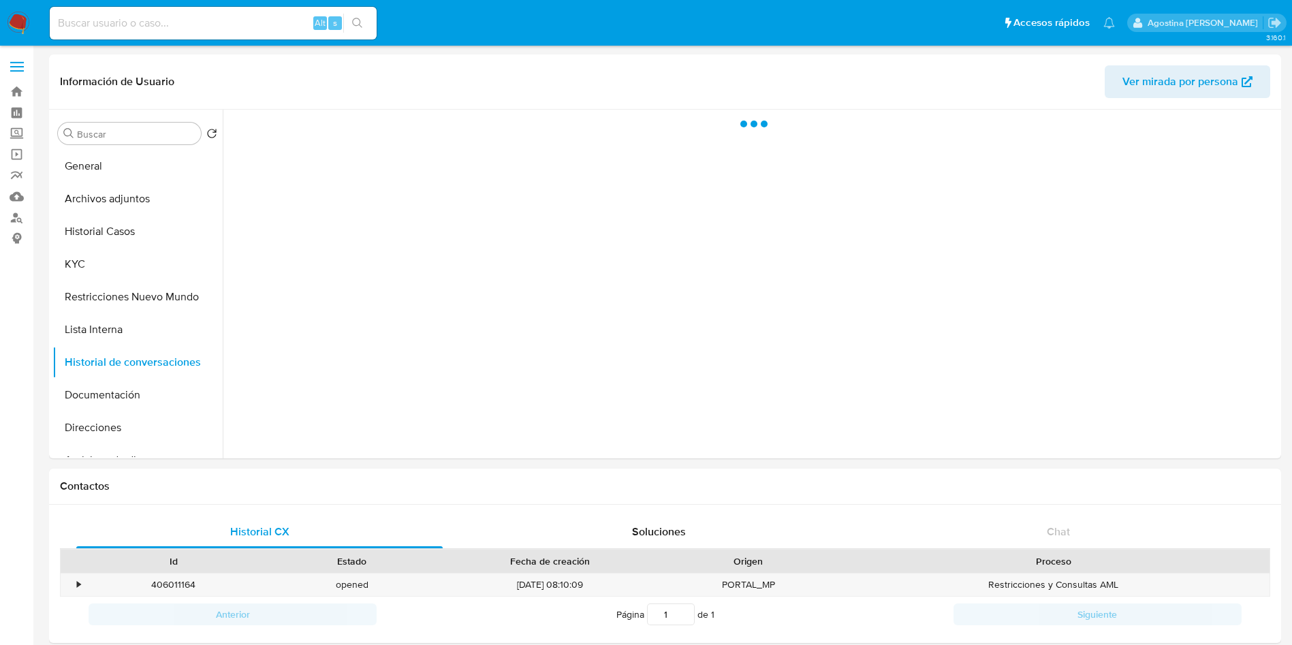
scroll to position [1081, 0]
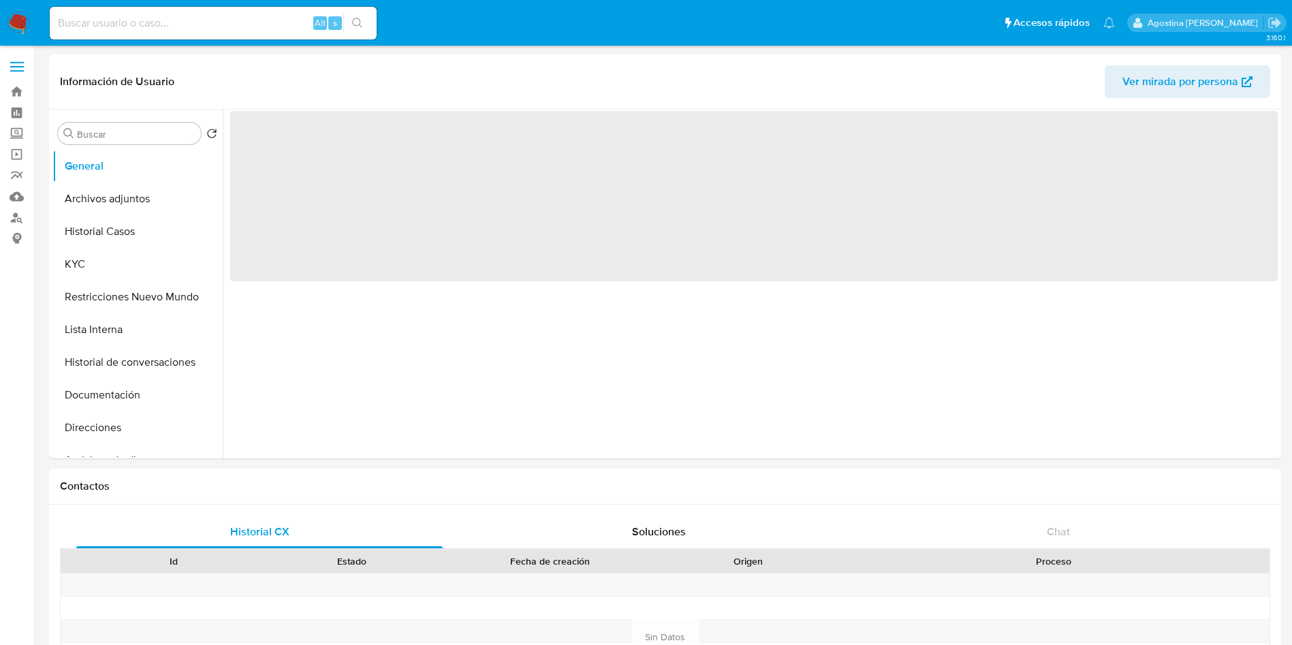
select select "10"
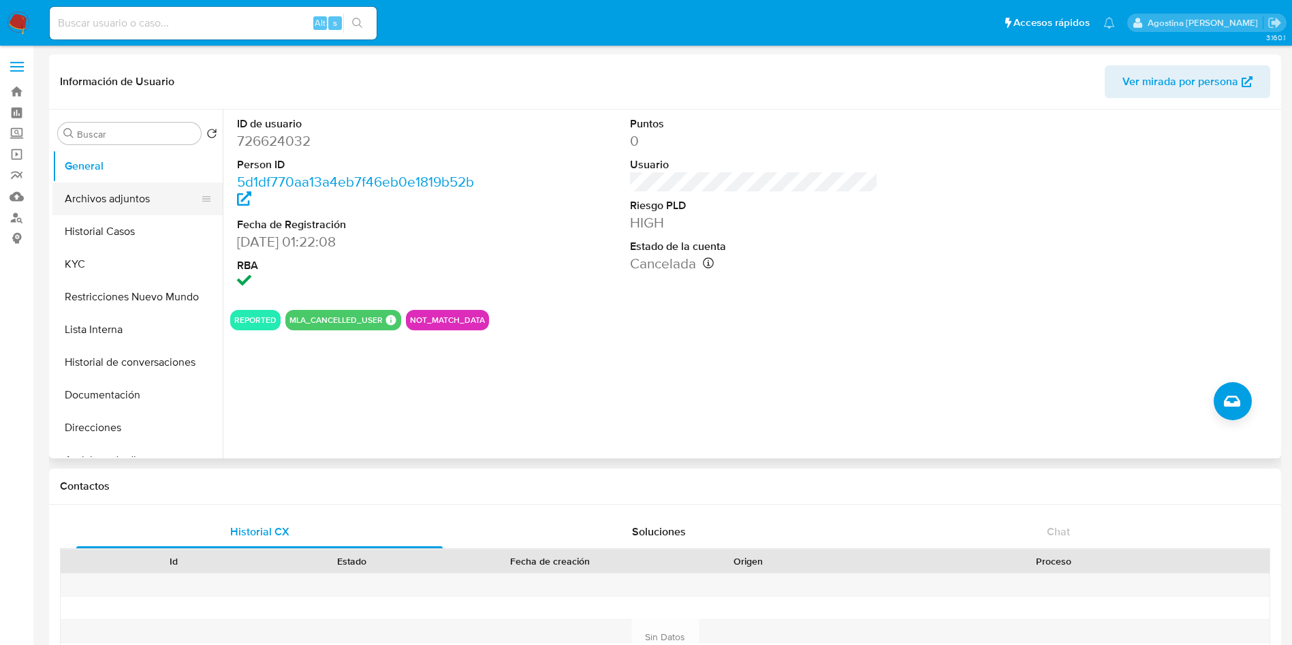
click at [114, 200] on button "Archivos adjuntos" at bounding box center [131, 198] width 159 height 33
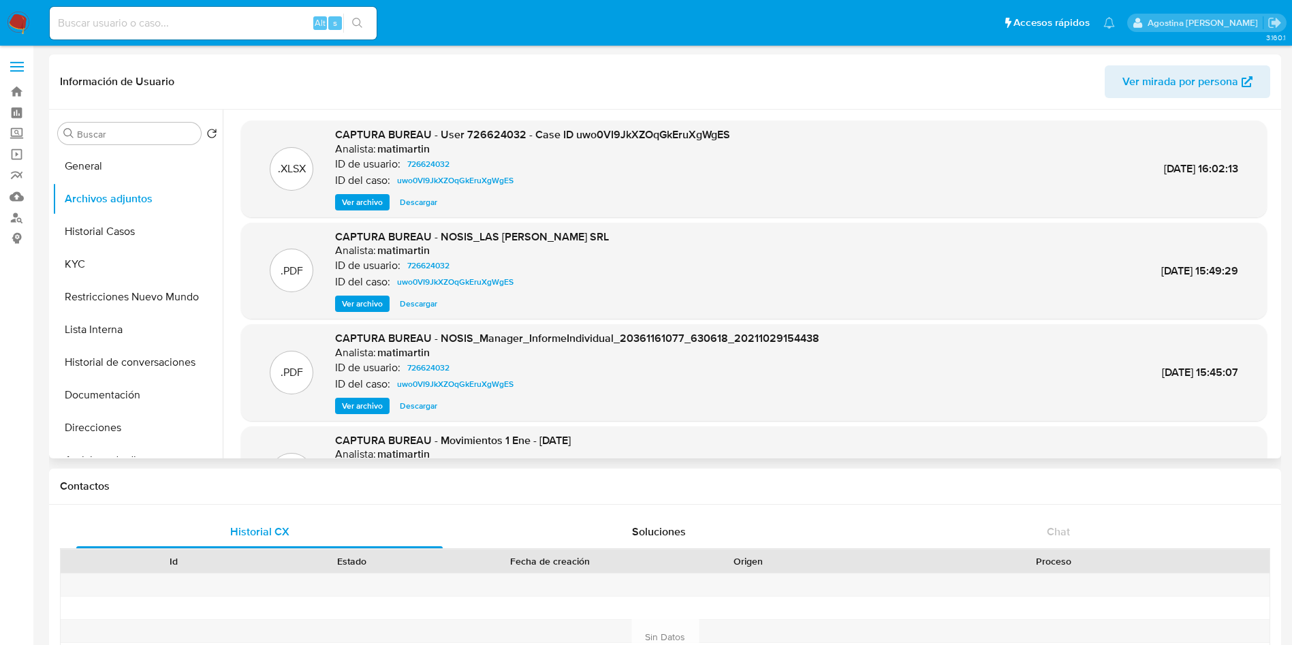
click at [368, 200] on span "Ver archivo" at bounding box center [362, 202] width 41 height 14
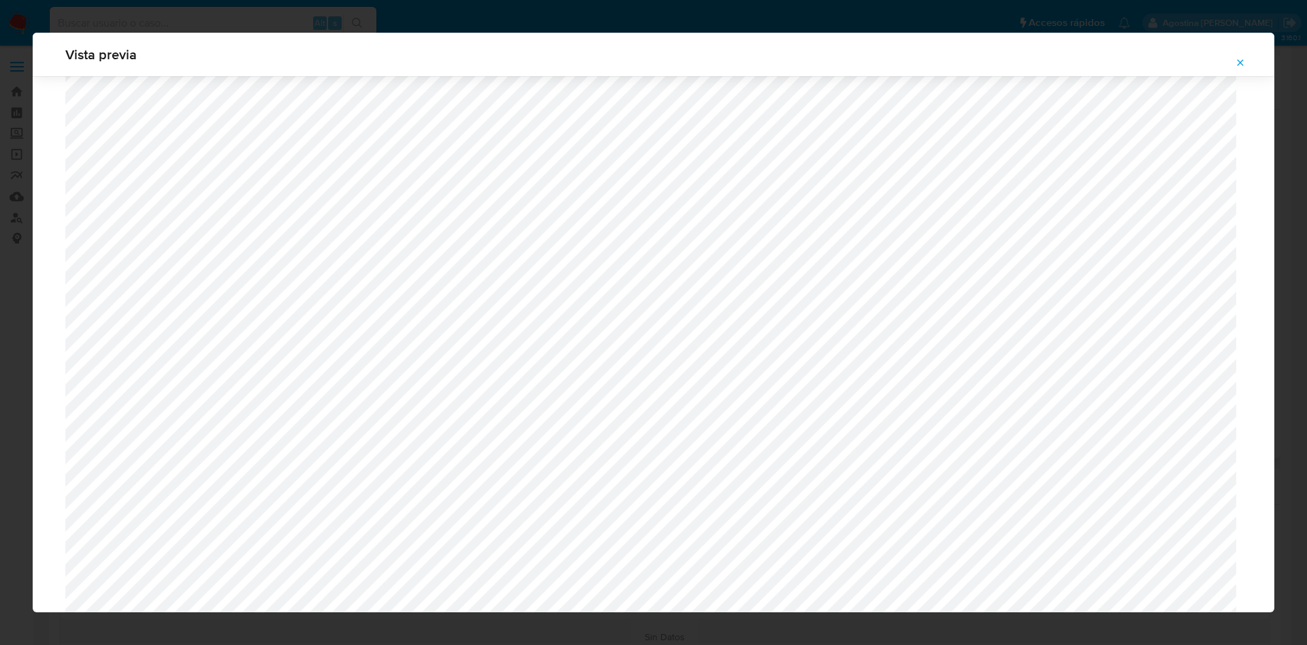
scroll to position [538, 0]
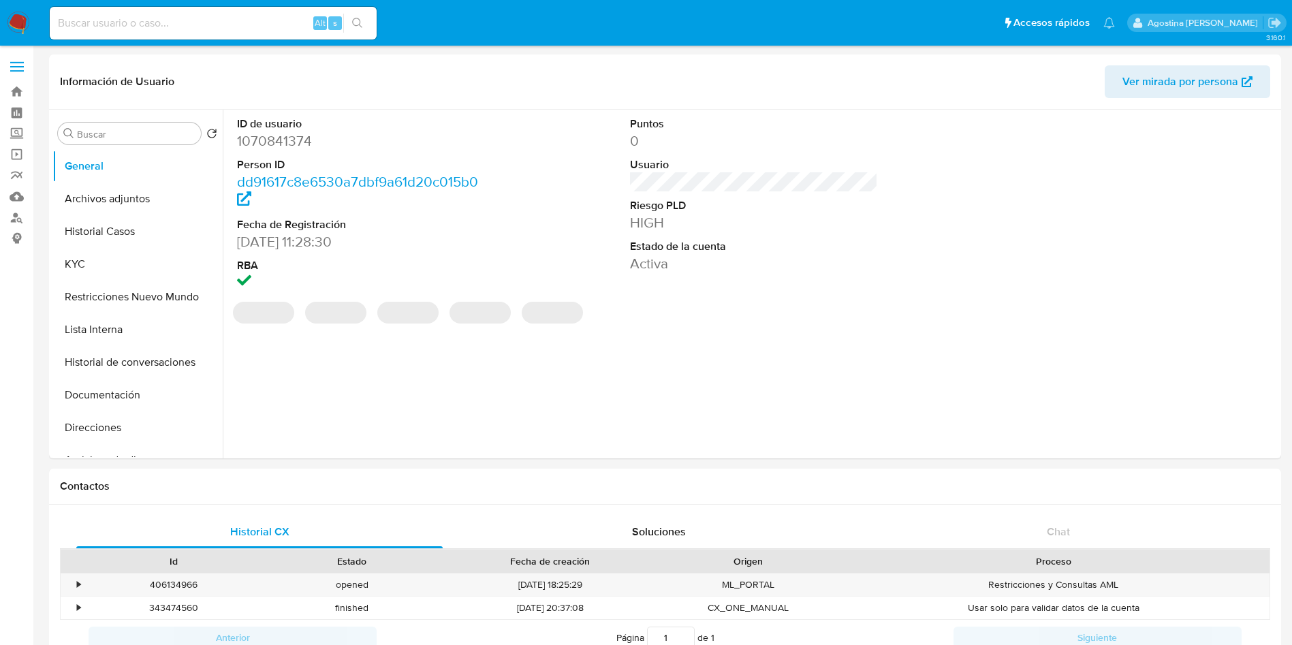
select select "10"
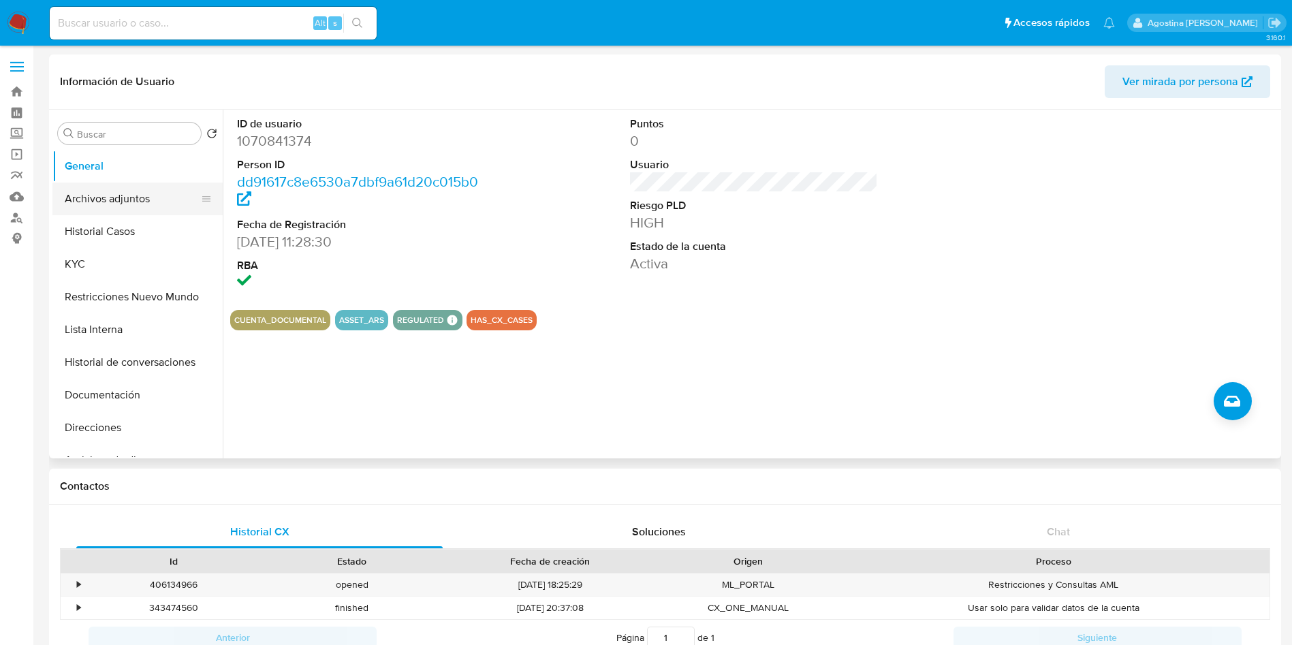
click at [138, 205] on button "Archivos adjuntos" at bounding box center [131, 198] width 159 height 33
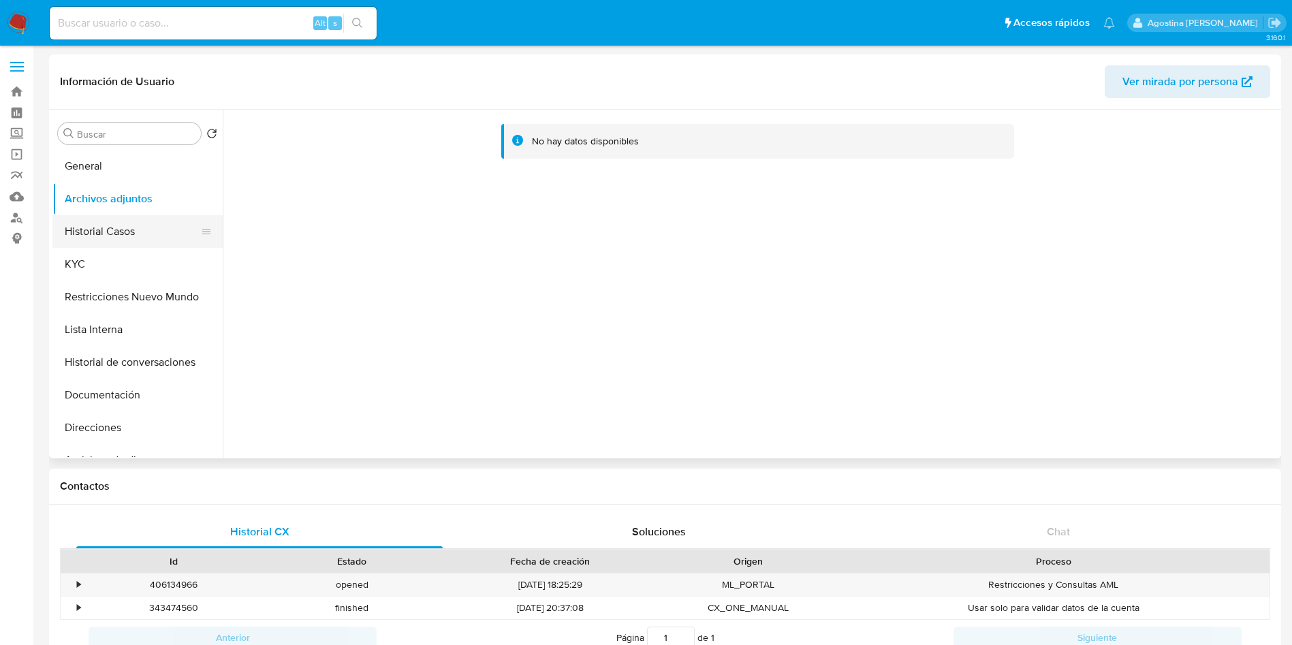
click at [126, 240] on button "Historial Casos" at bounding box center [131, 231] width 159 height 33
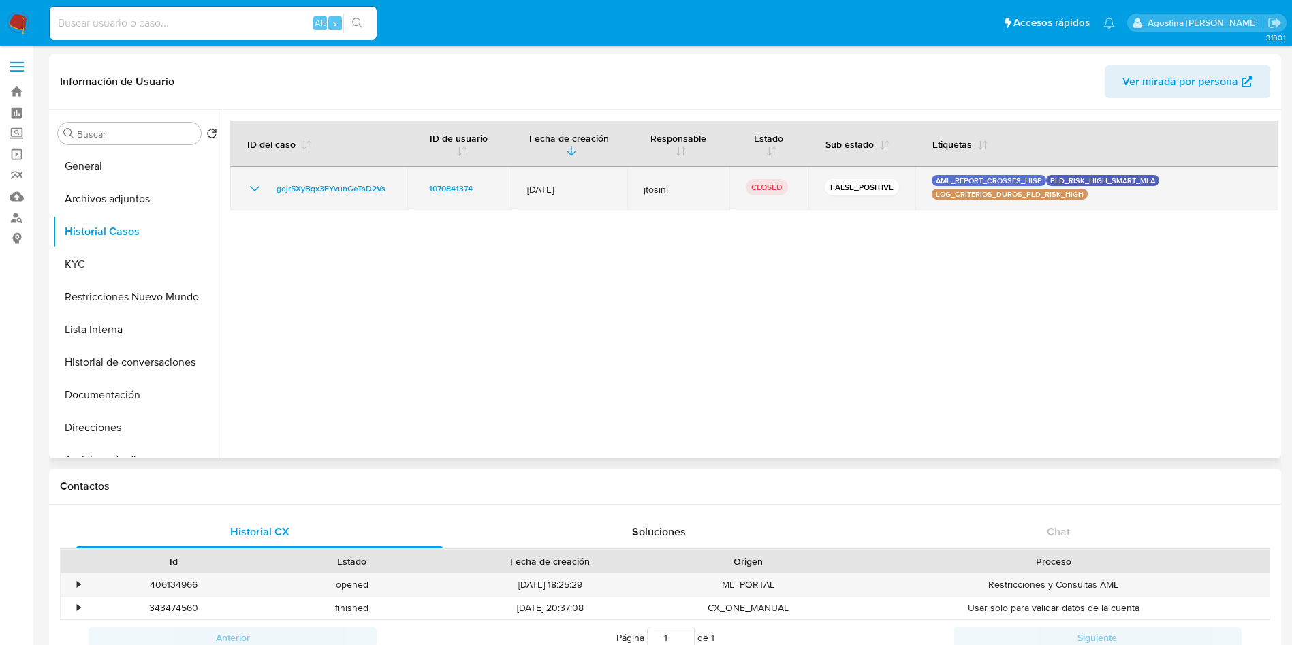
click at [253, 182] on icon "Mostrar/Ocultar" at bounding box center [255, 188] width 16 height 16
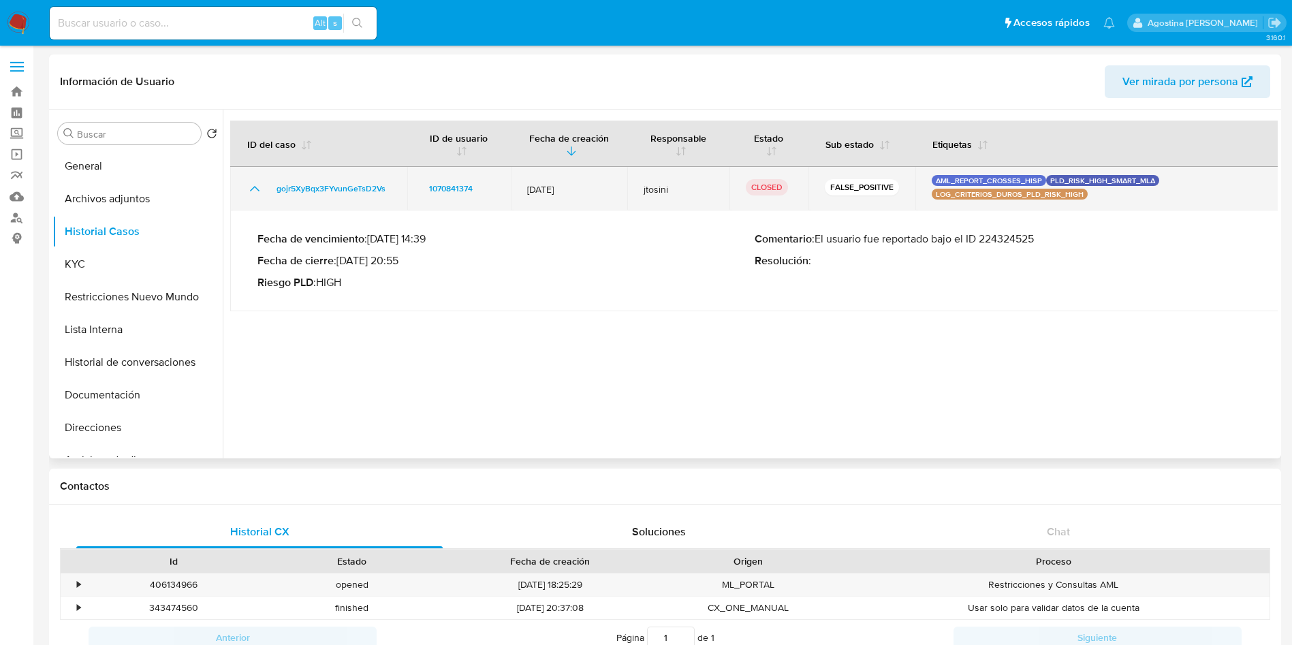
click at [253, 182] on icon "Mostrar/Ocultar" at bounding box center [255, 188] width 16 height 16
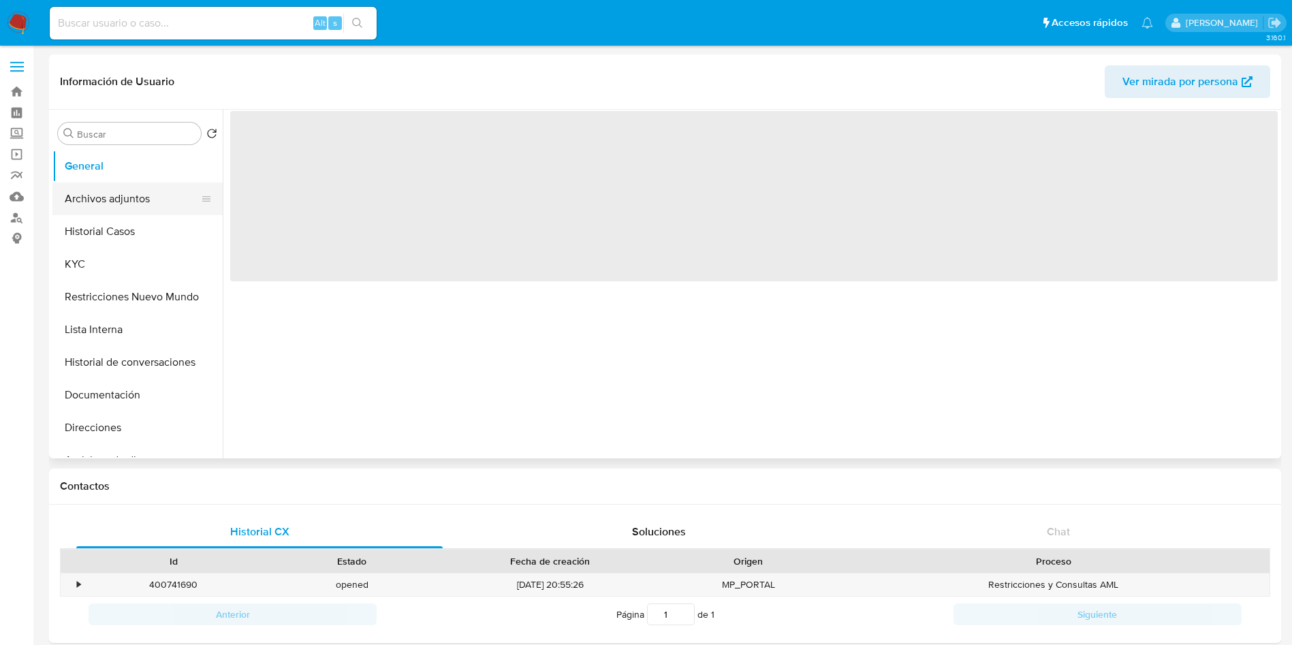
select select "10"
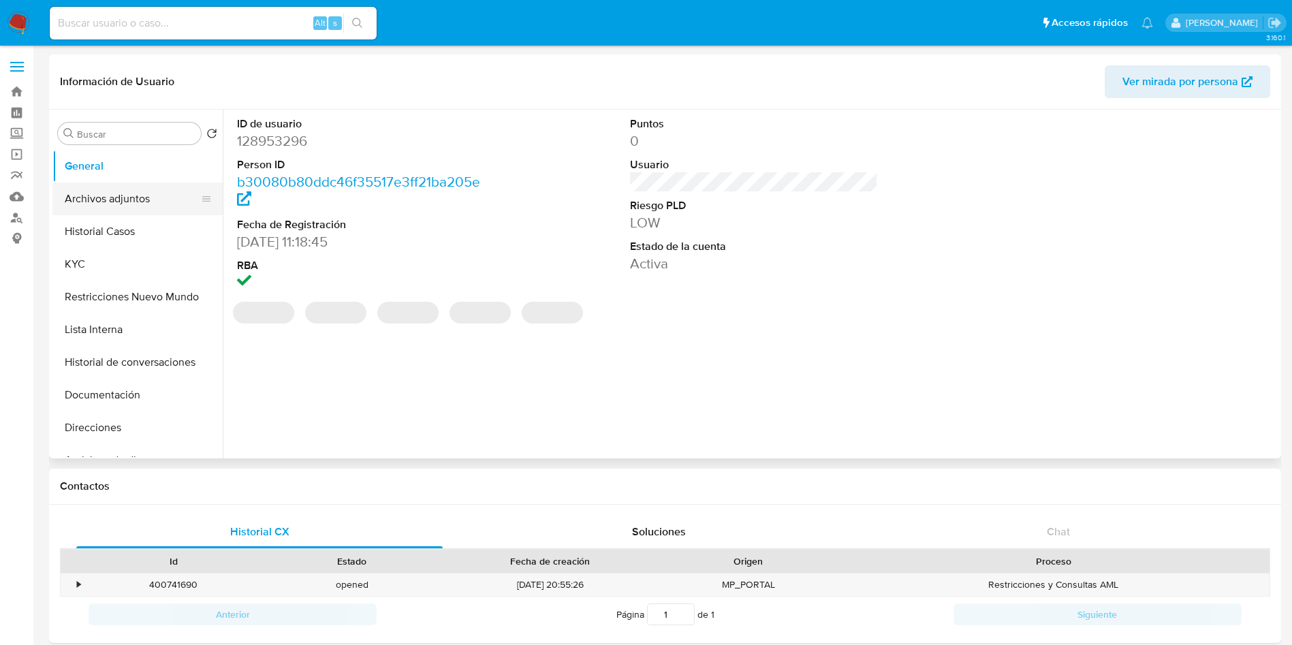
click at [113, 206] on button "Archivos adjuntos" at bounding box center [131, 198] width 159 height 33
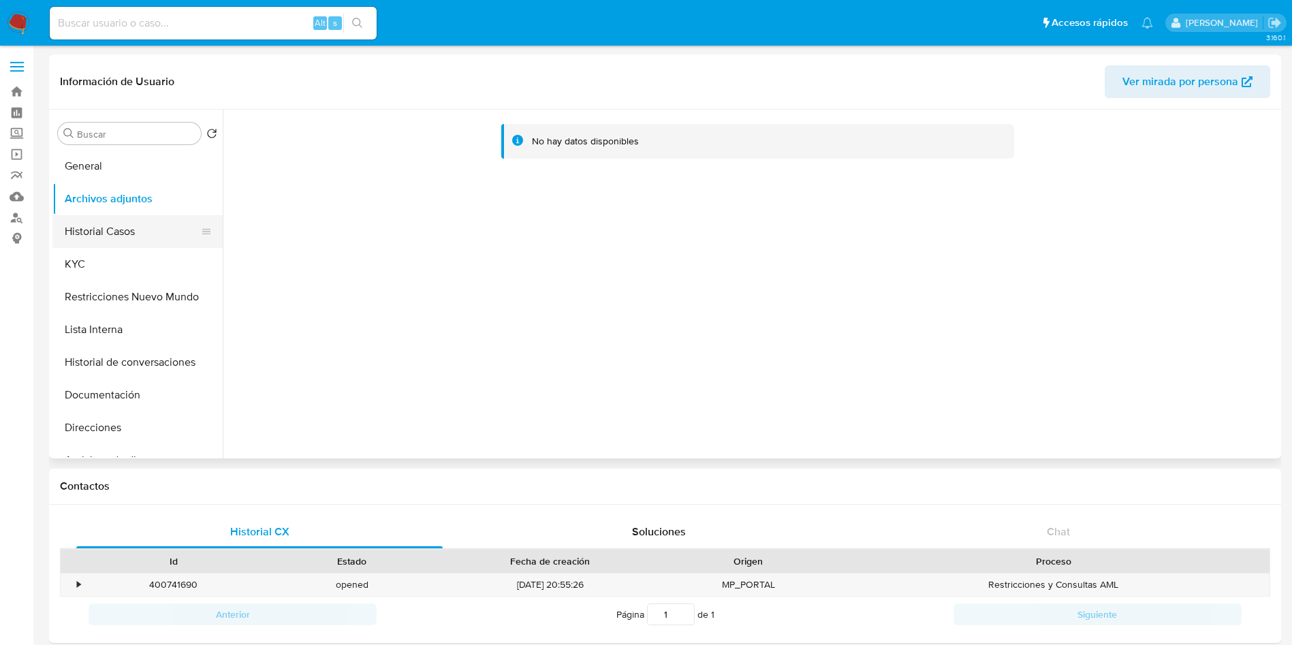
click at [135, 229] on button "Historial Casos" at bounding box center [131, 231] width 159 height 33
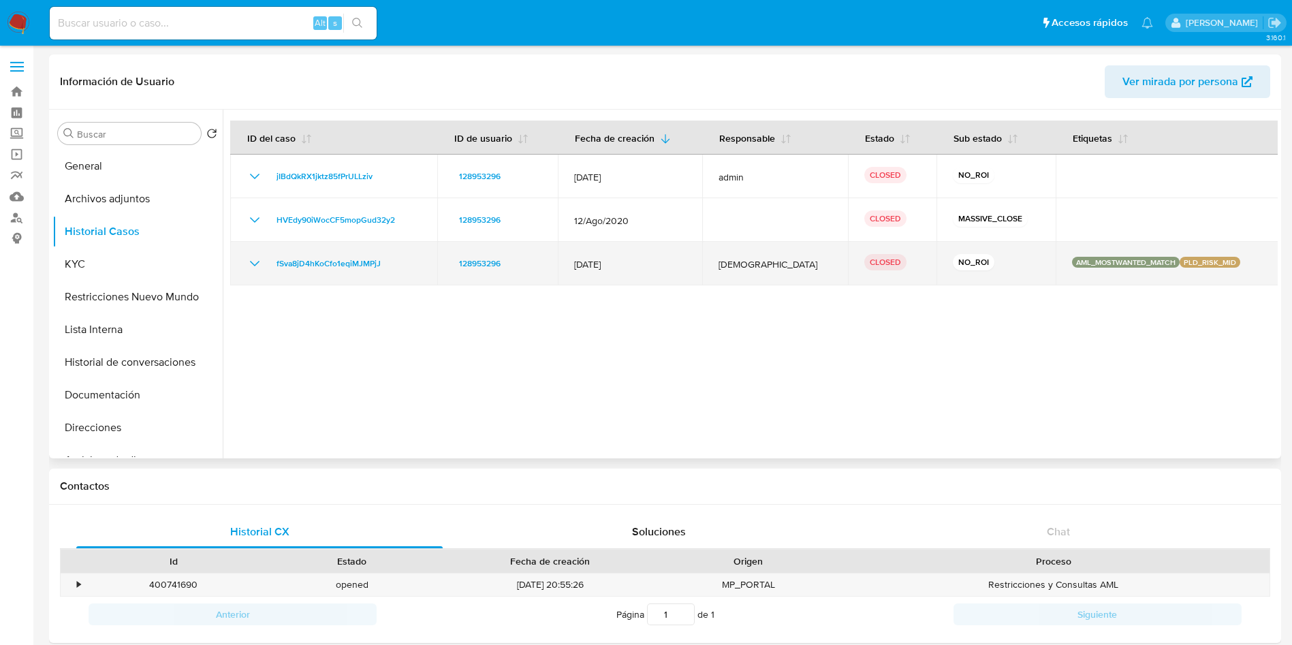
click at [247, 260] on icon "Mostrar/Ocultar" at bounding box center [255, 263] width 16 height 16
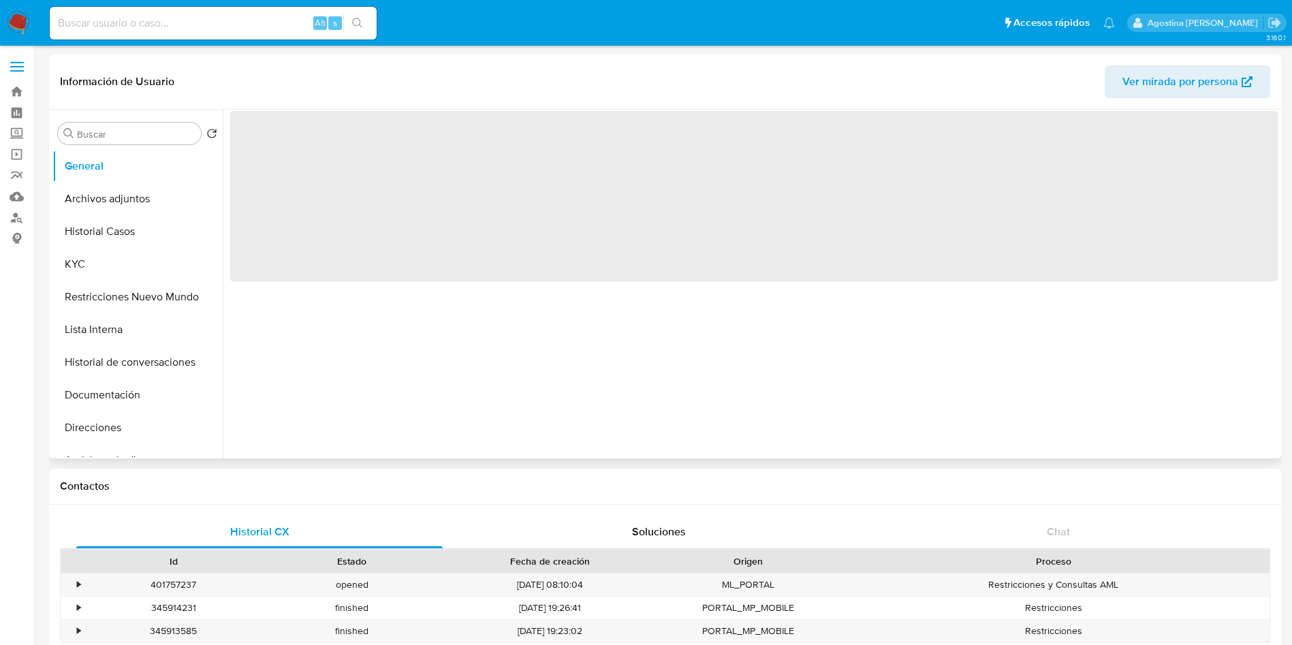
select select "10"
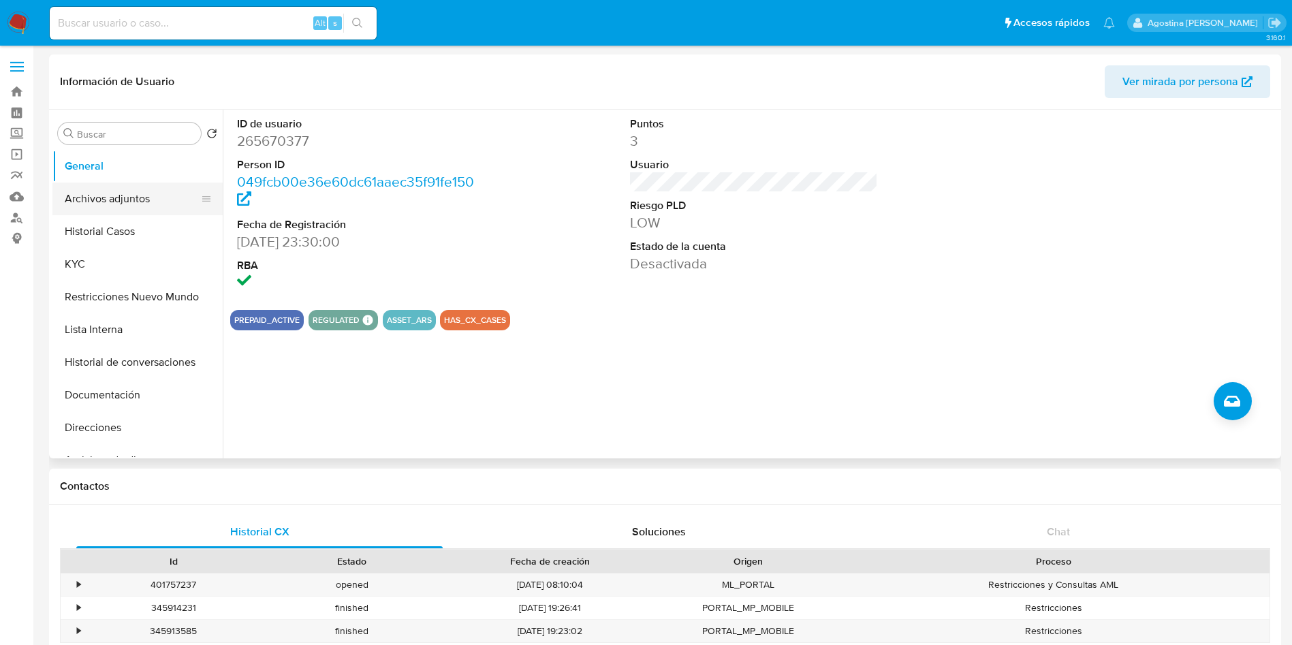
click at [114, 200] on button "Archivos adjuntos" at bounding box center [131, 198] width 159 height 33
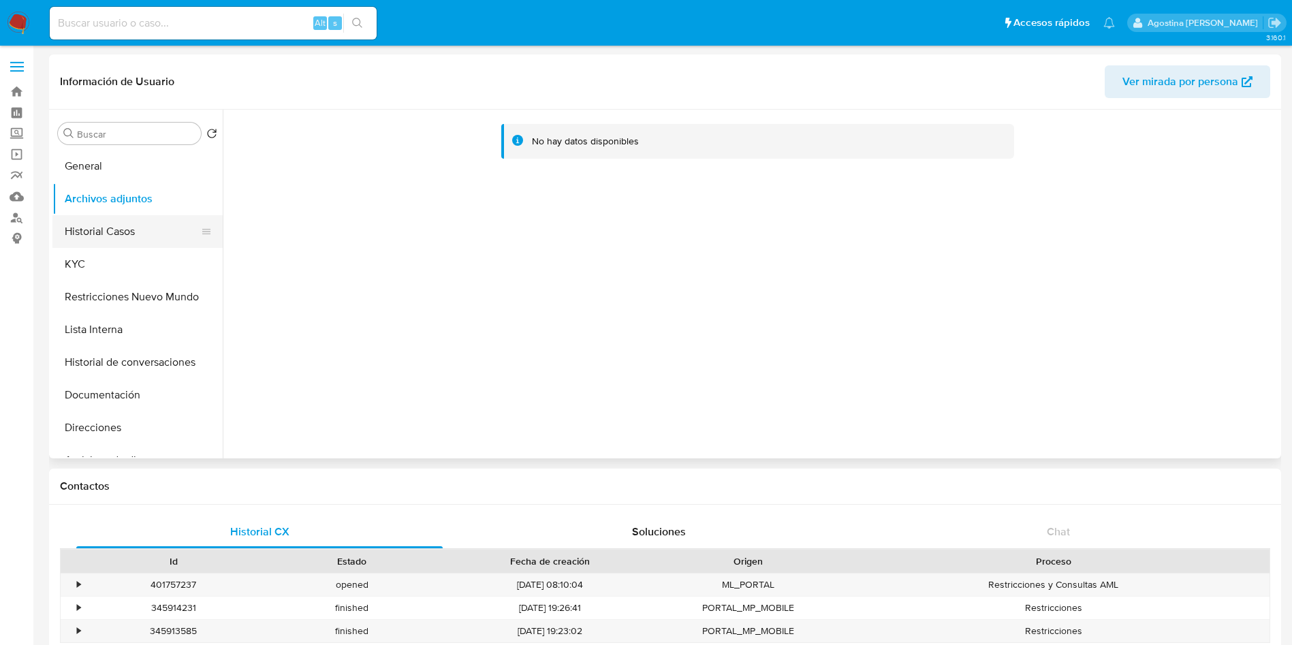
click at [126, 220] on button "Historial Casos" at bounding box center [131, 231] width 159 height 33
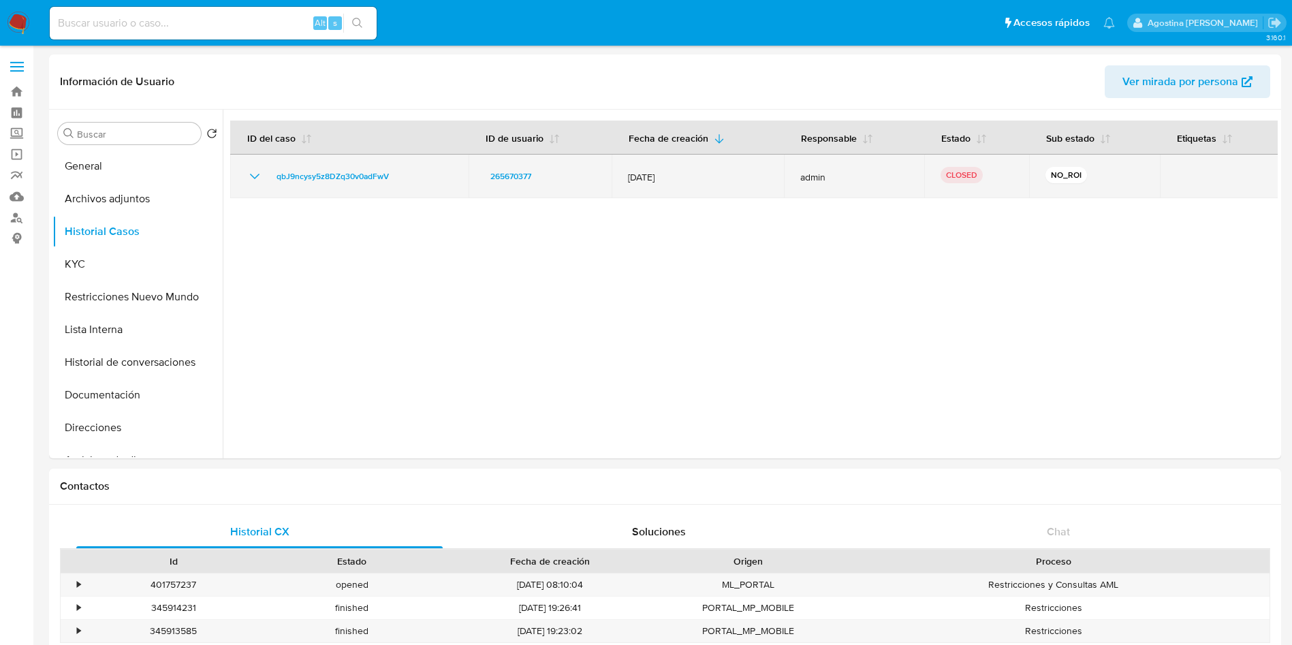
click at [257, 173] on icon "Mostrar/Ocultar" at bounding box center [255, 176] width 16 height 16
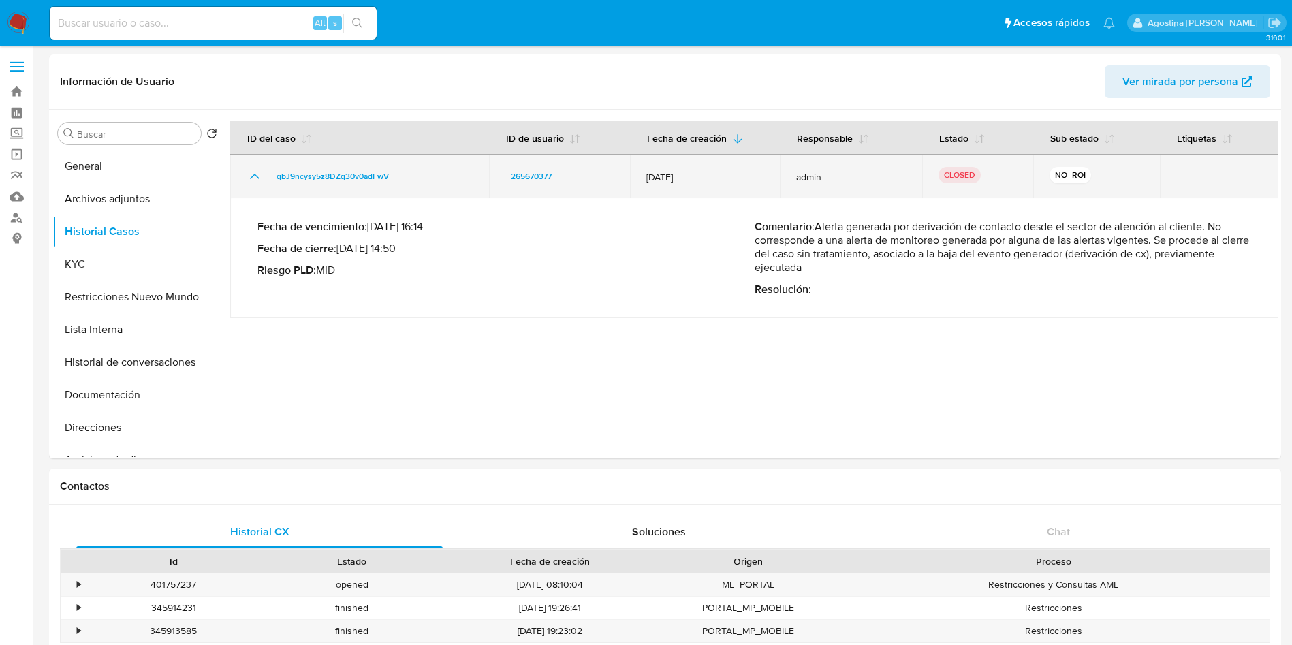
click at [257, 173] on icon "Mostrar/Ocultar" at bounding box center [255, 176] width 16 height 16
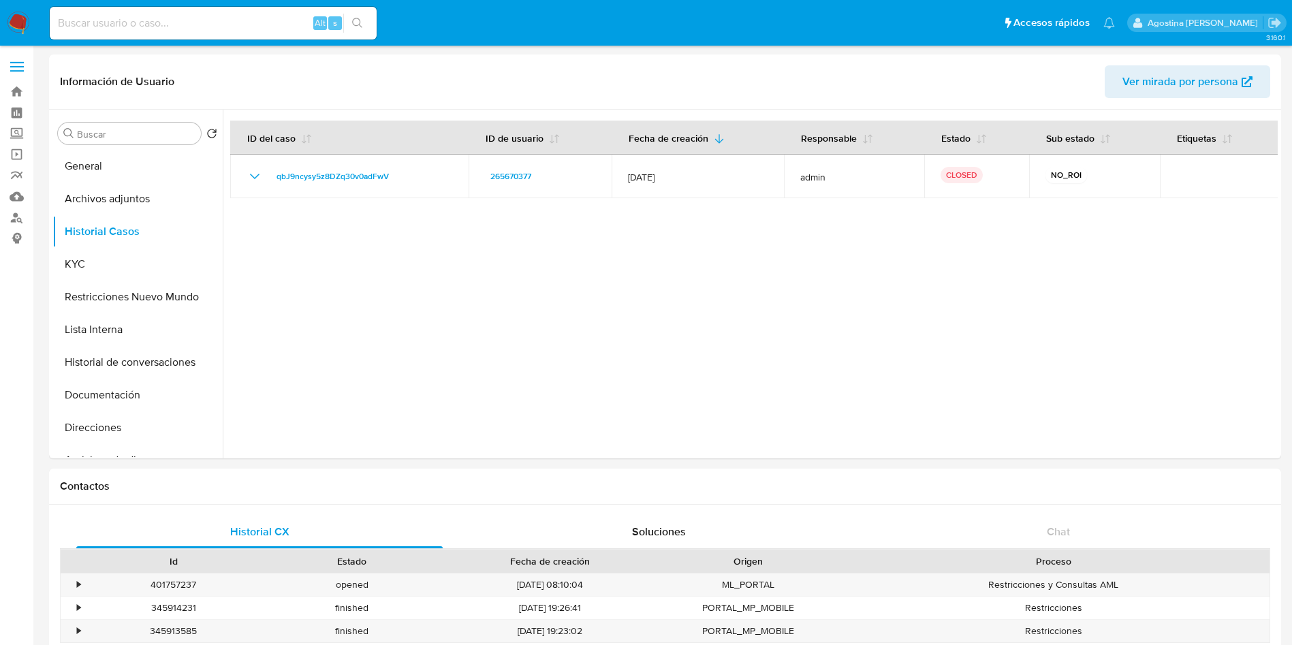
drag, startPoint x: 0, startPoint y: 367, endPoint x: 1, endPoint y: 358, distance: 9.0
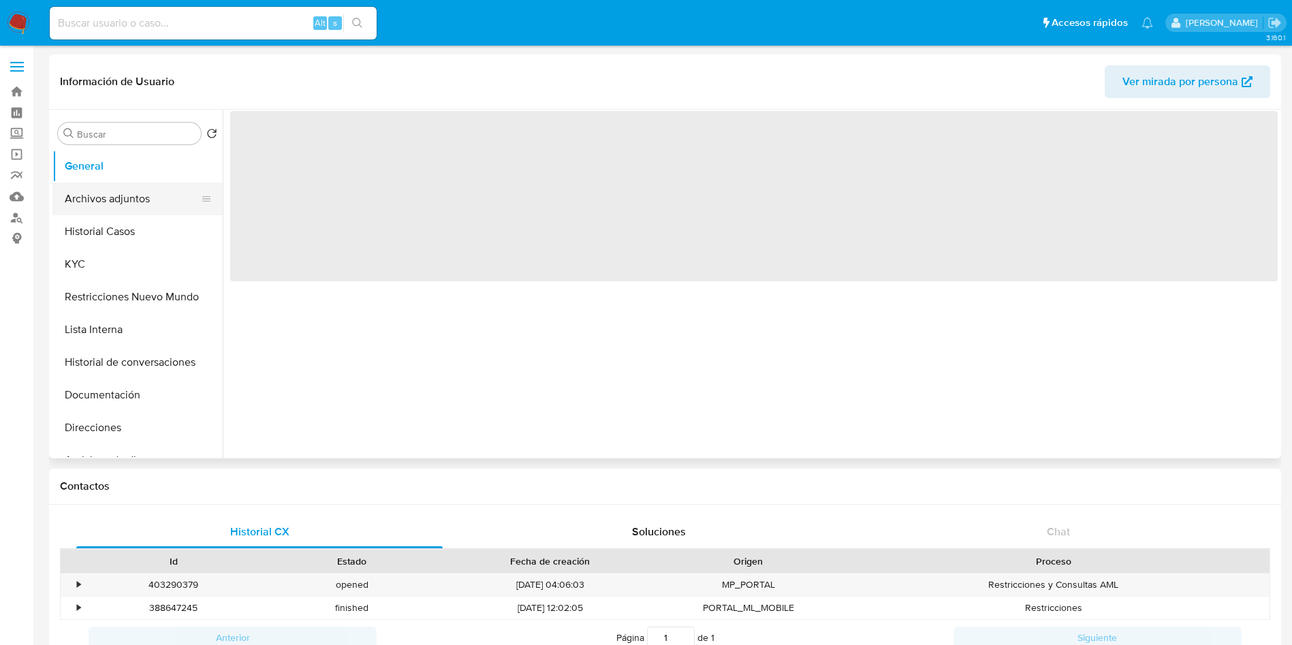
select select "10"
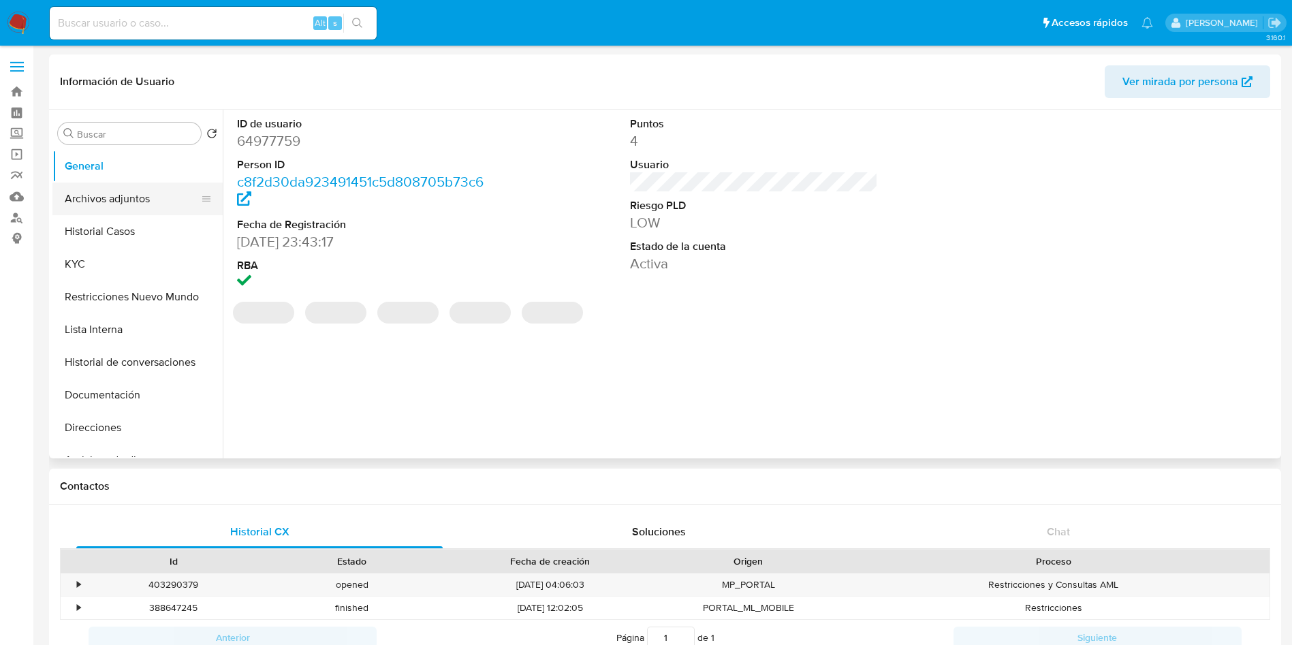
click at [124, 193] on button "Archivos adjuntos" at bounding box center [131, 198] width 159 height 33
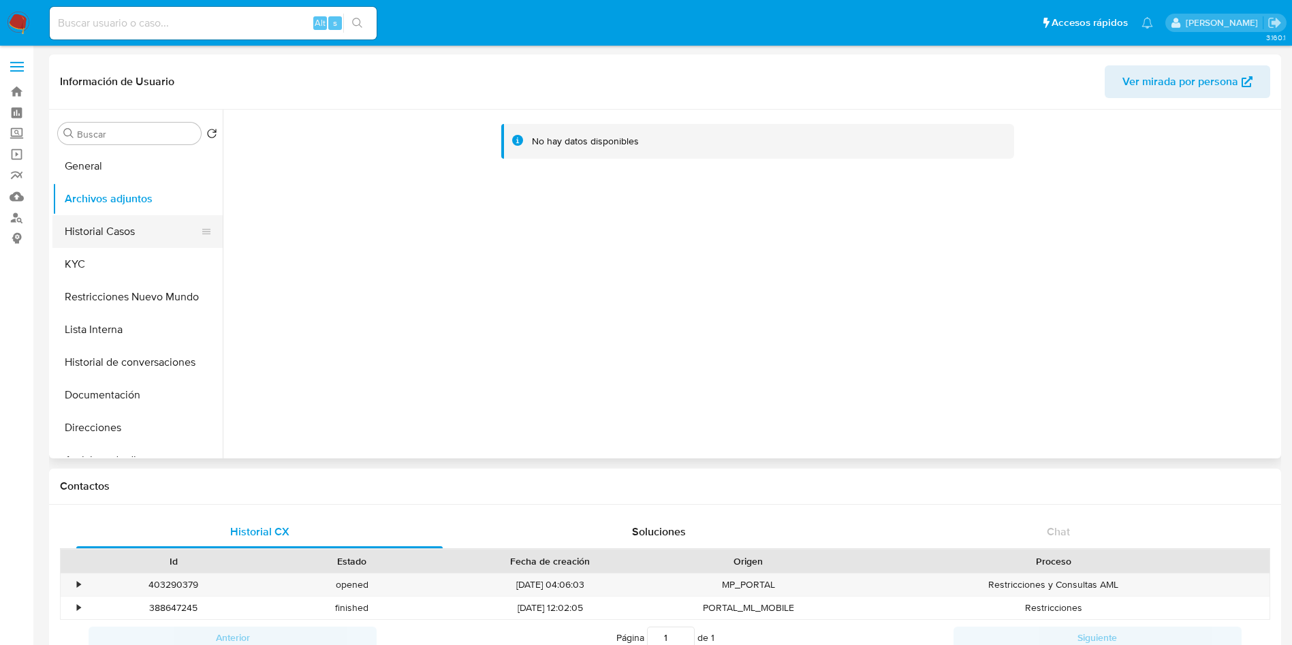
click at [161, 232] on button "Historial Casos" at bounding box center [131, 231] width 159 height 33
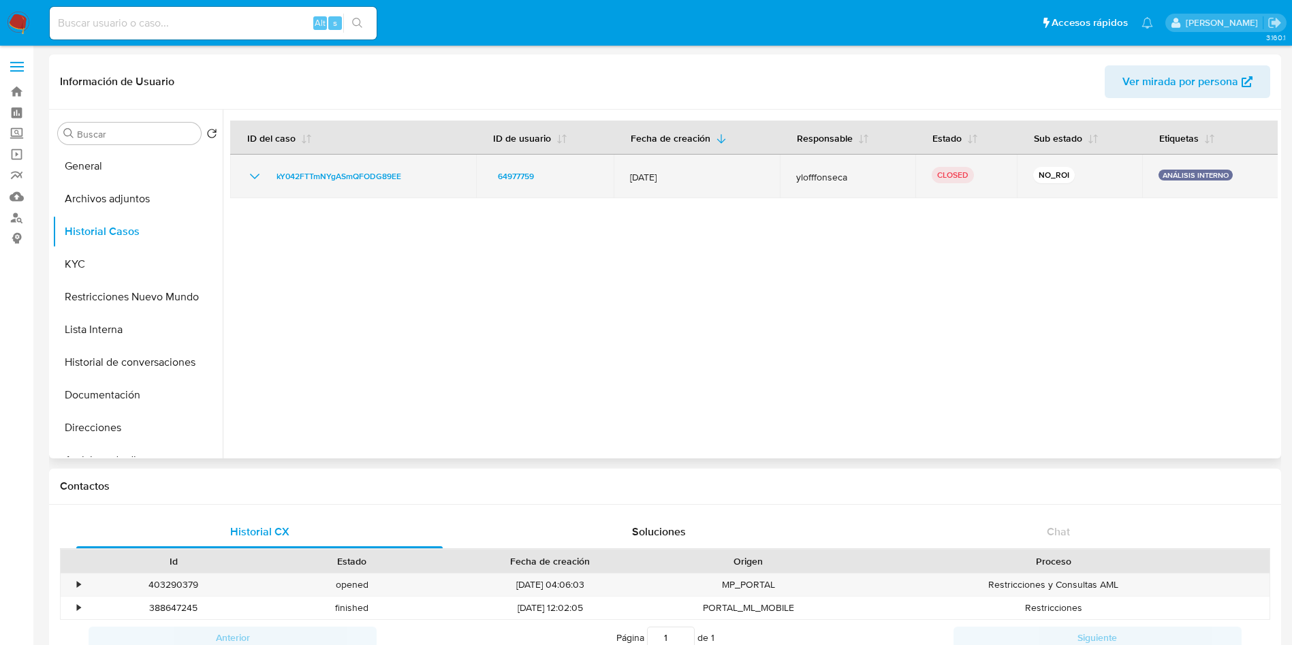
click at [253, 172] on icon "Mostrar/Ocultar" at bounding box center [255, 176] width 16 height 16
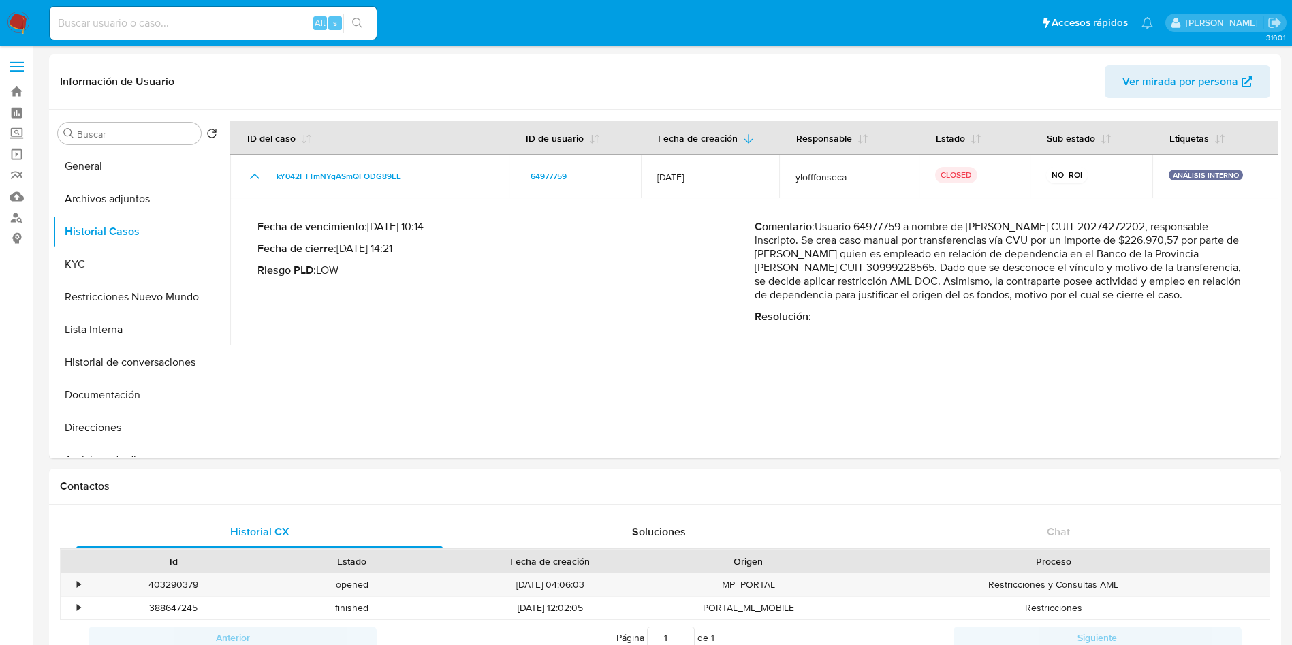
drag, startPoint x: 0, startPoint y: 457, endPoint x: 115, endPoint y: 305, distance: 190.5
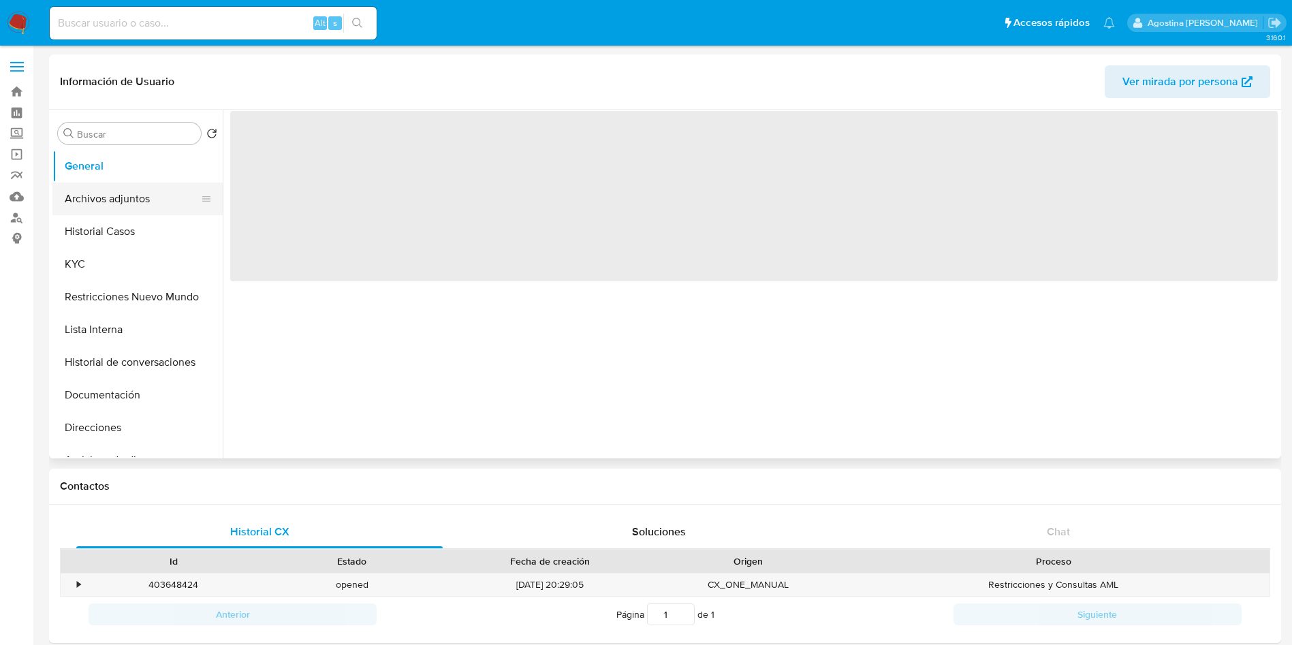
click at [135, 206] on button "Archivos adjuntos" at bounding box center [131, 198] width 159 height 33
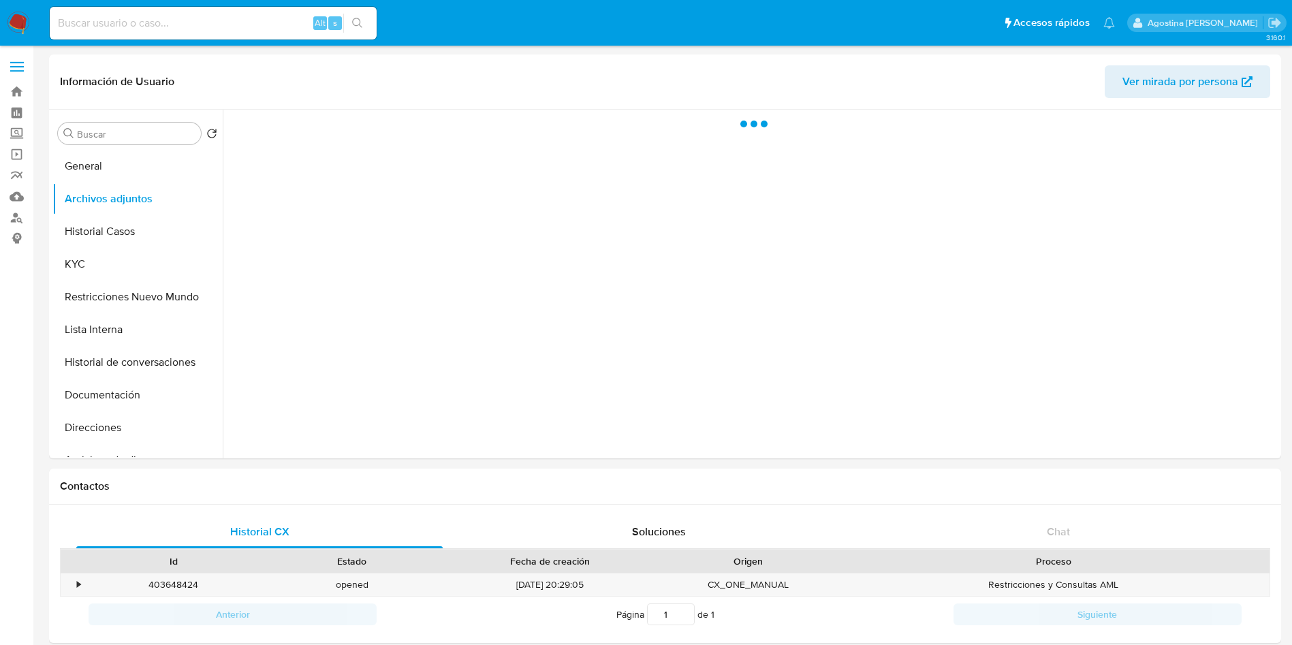
select select "10"
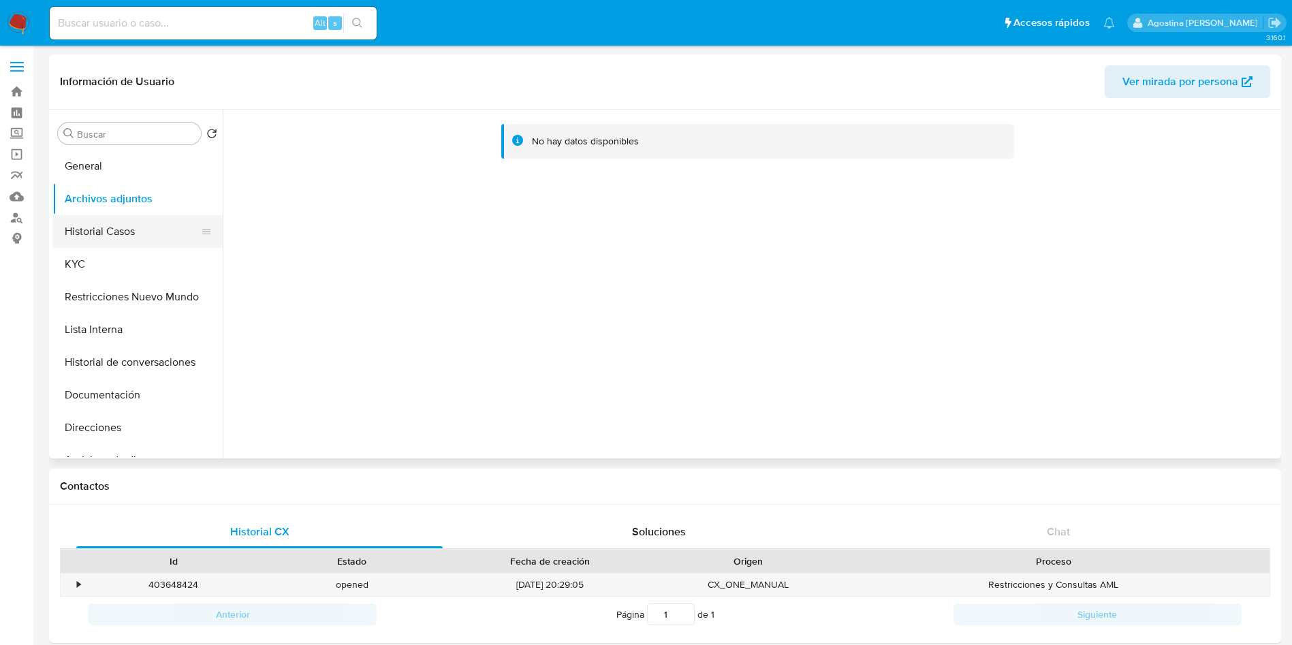
click at [114, 216] on button "Historial Casos" at bounding box center [131, 231] width 159 height 33
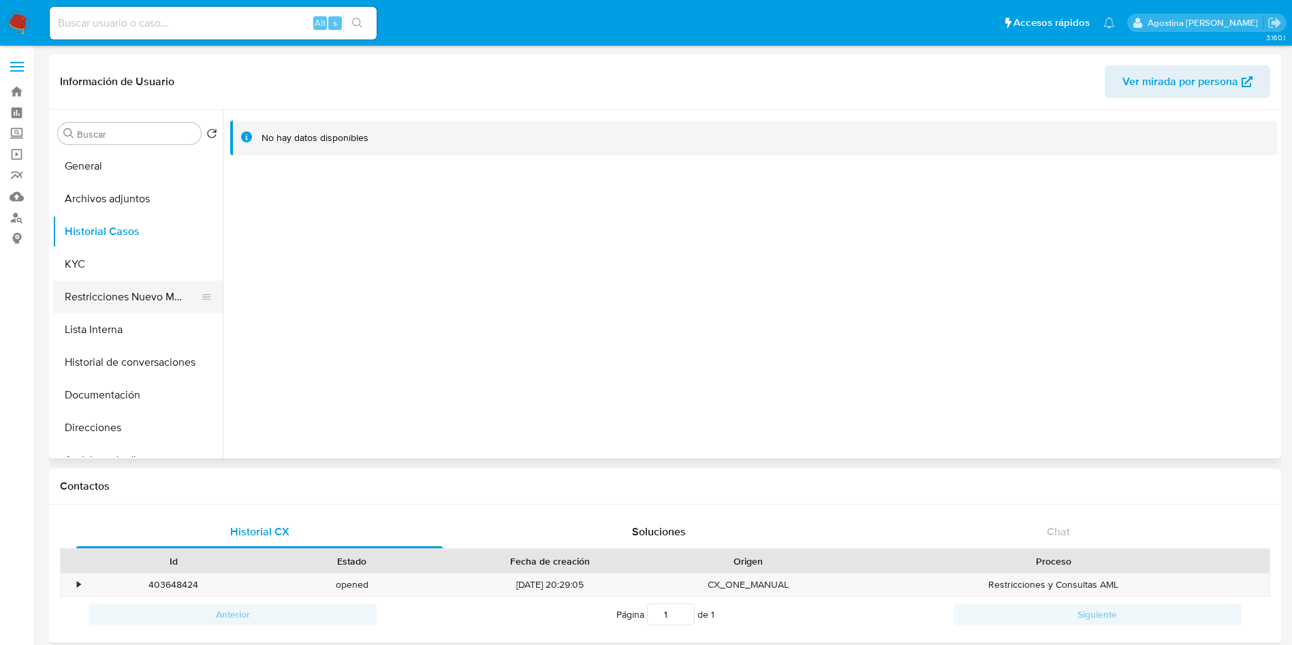
click at [151, 289] on button "Restricciones Nuevo Mundo" at bounding box center [131, 297] width 159 height 33
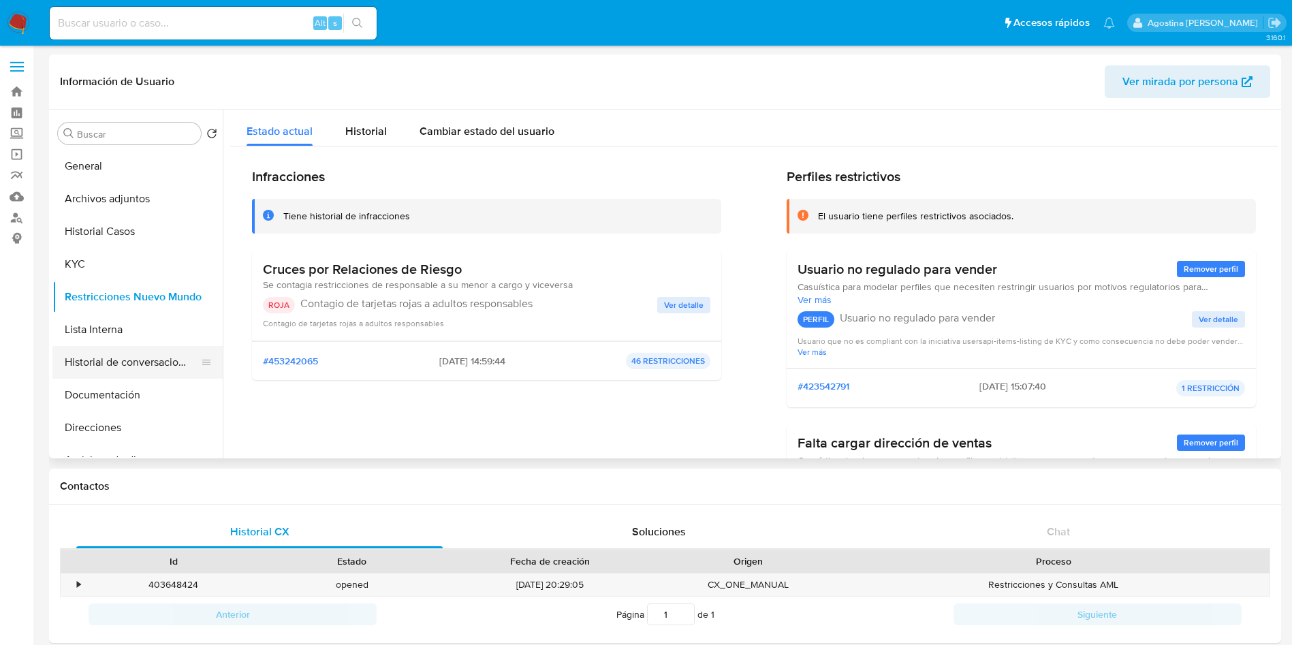
click at [127, 366] on button "Historial de conversaciones" at bounding box center [131, 362] width 159 height 33
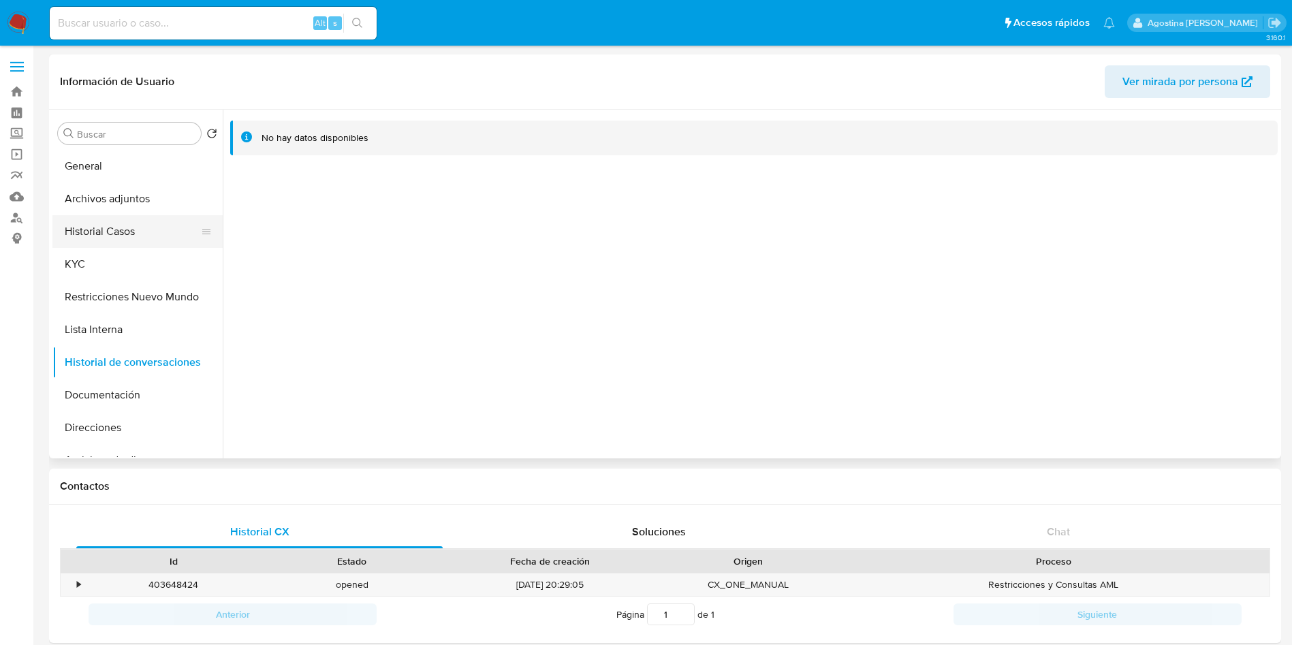
click at [148, 222] on button "Historial Casos" at bounding box center [131, 231] width 159 height 33
click at [146, 305] on button "Restricciones Nuevo Mundo" at bounding box center [131, 297] width 159 height 33
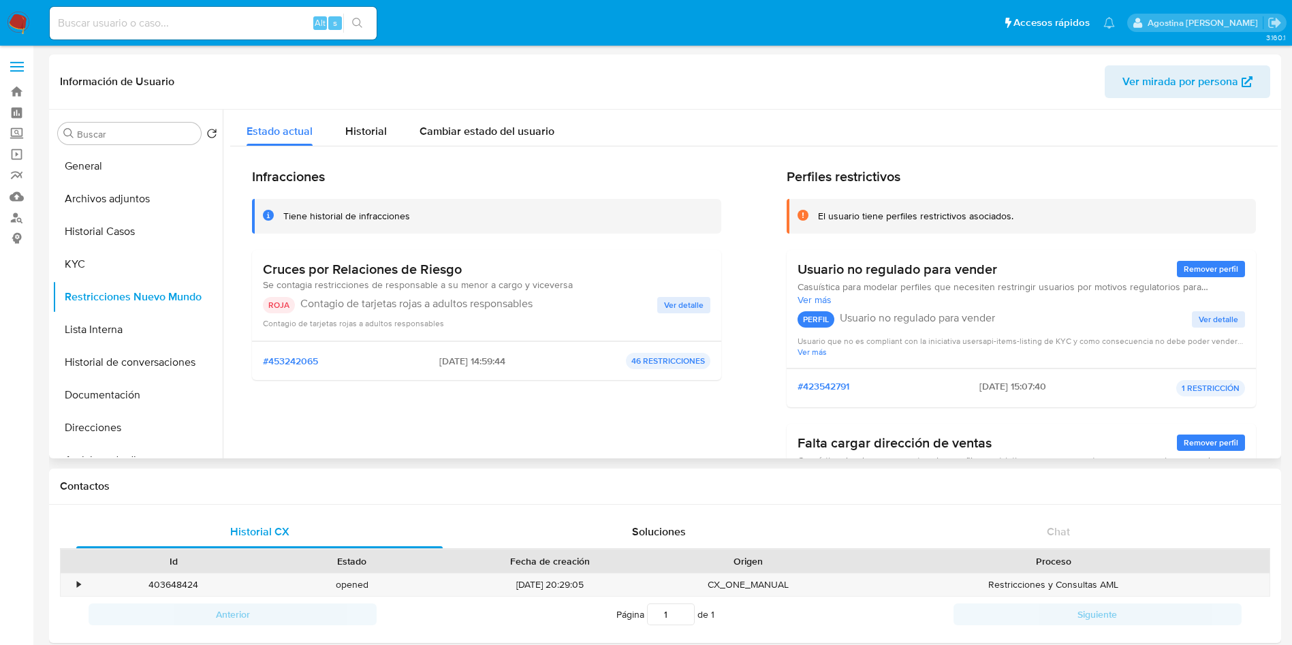
click at [680, 300] on span "Ver detalle" at bounding box center [683, 305] width 39 height 14
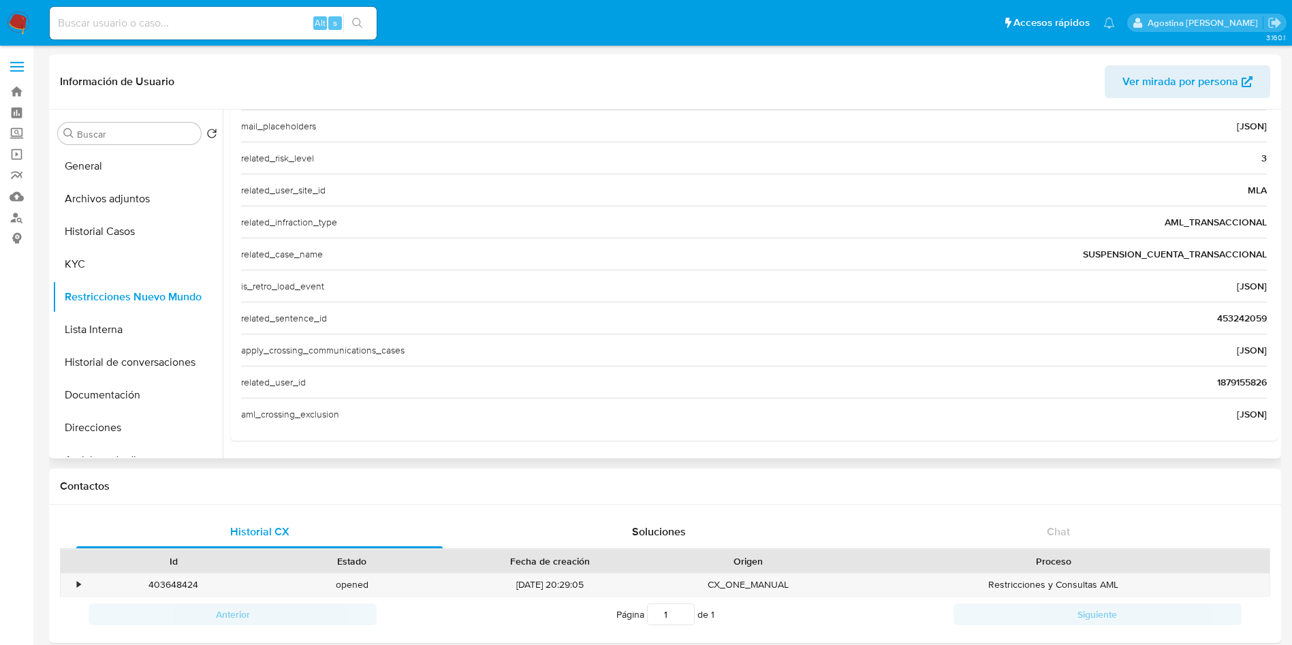
click at [1243, 379] on span "1879155826" at bounding box center [1242, 382] width 50 height 14
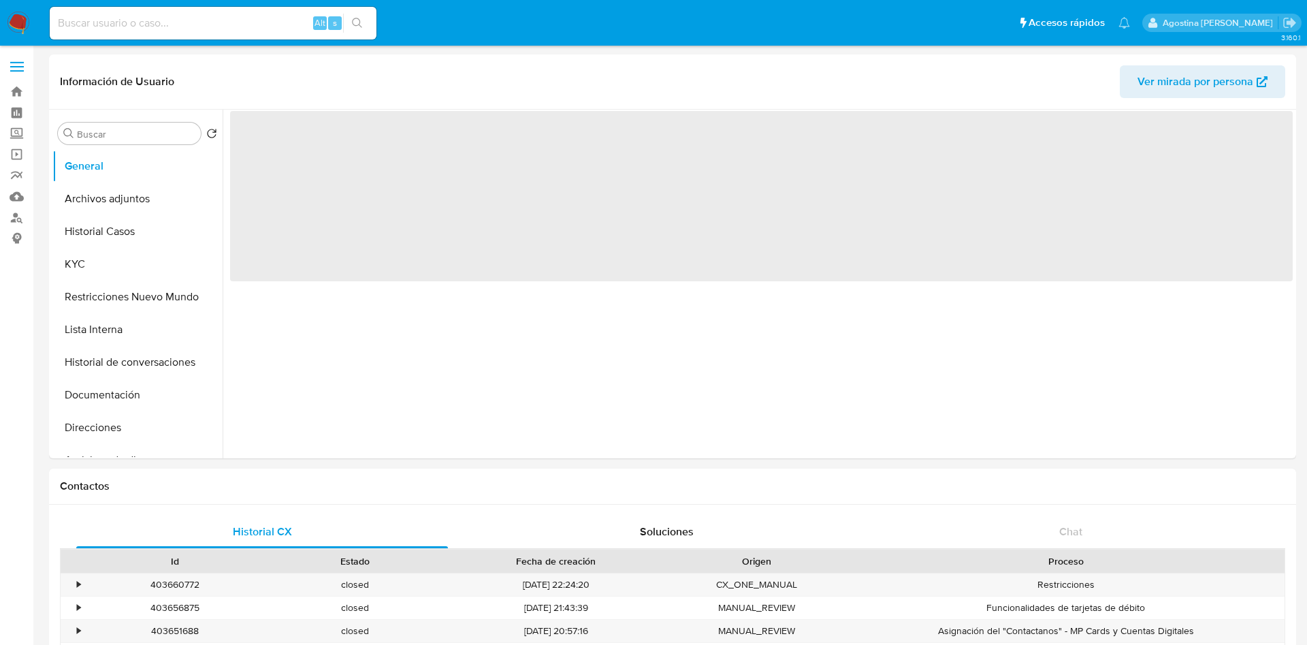
select select "10"
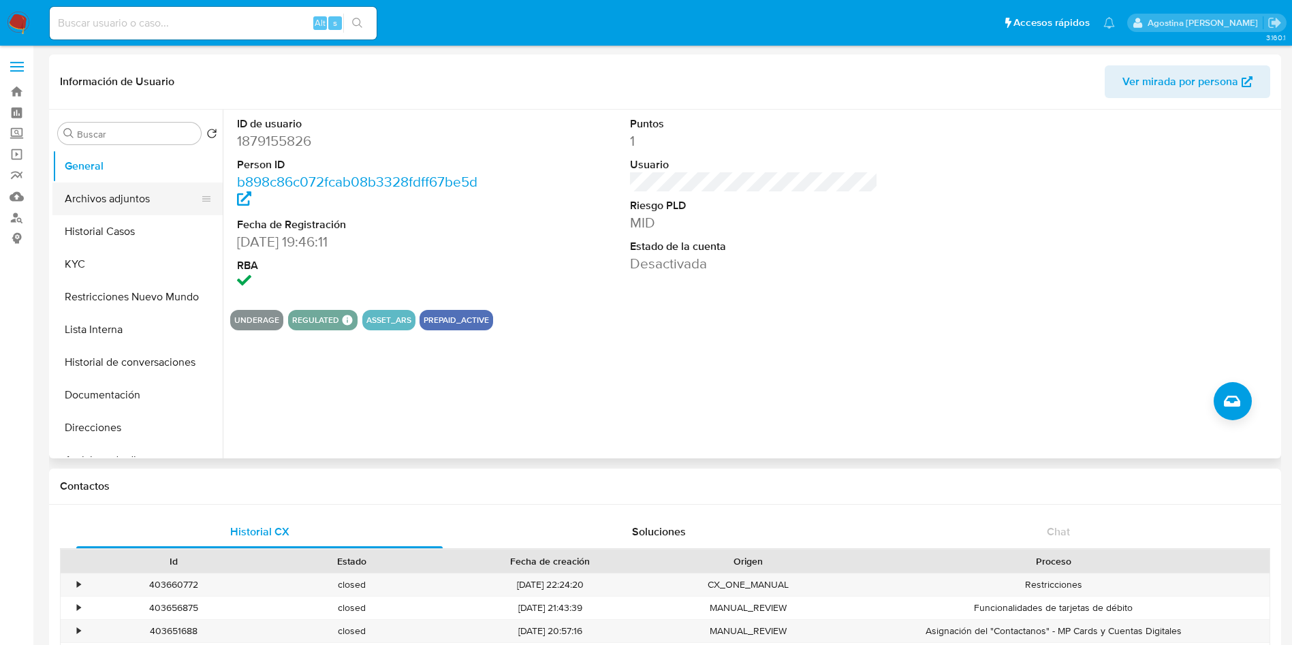
click at [159, 201] on button "Archivos adjuntos" at bounding box center [131, 198] width 159 height 33
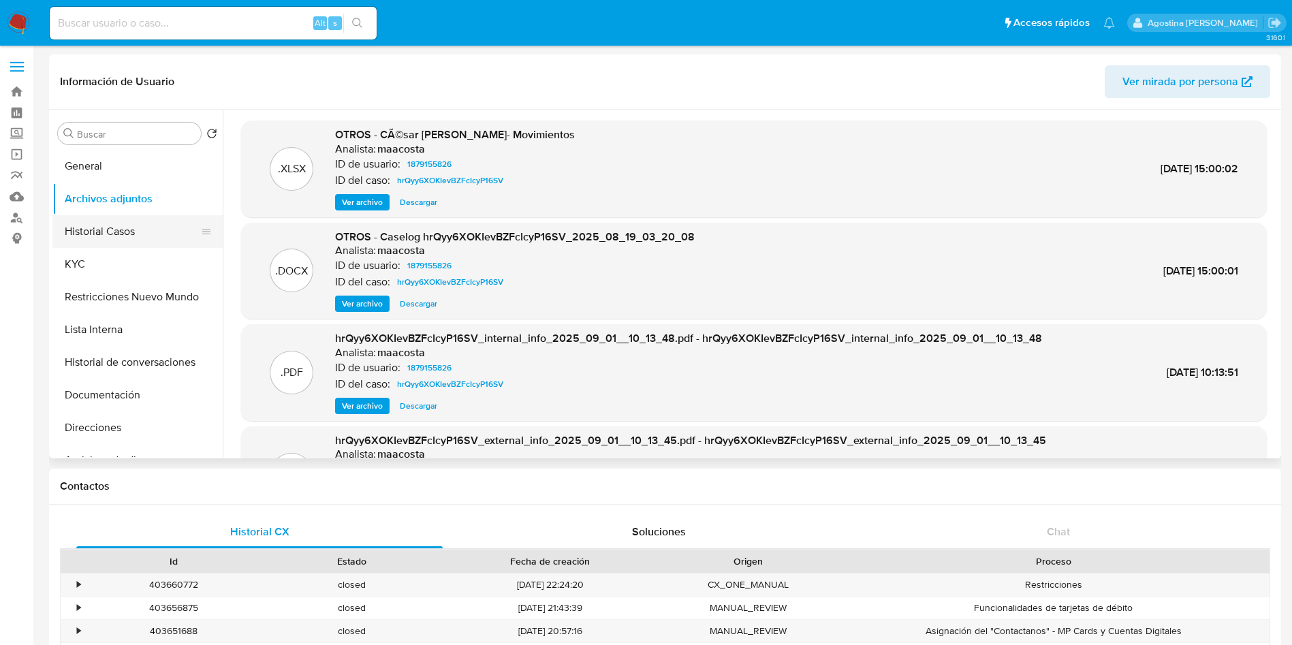
click at [126, 243] on button "Historial Casos" at bounding box center [131, 231] width 159 height 33
